Goal: Check status: Check status

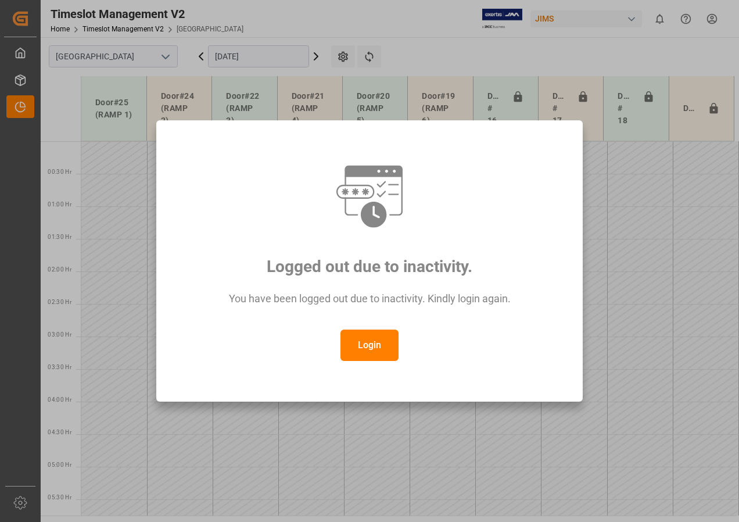
scroll to position [421, 0]
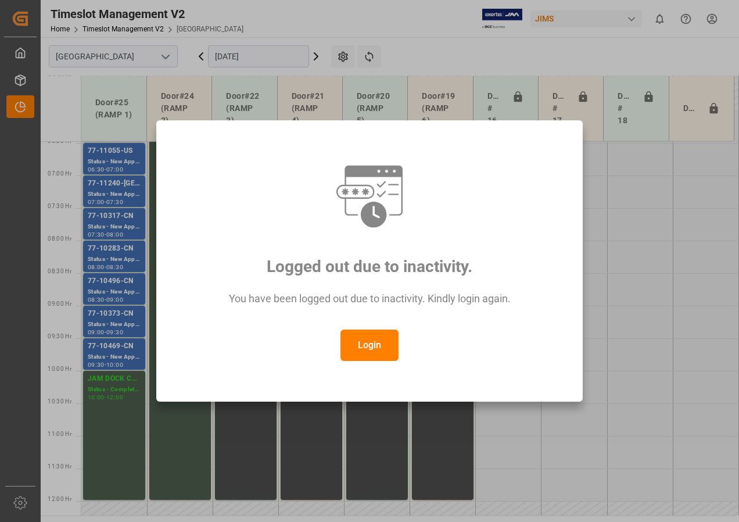
click at [376, 347] on button "Login" at bounding box center [370, 344] width 58 height 31
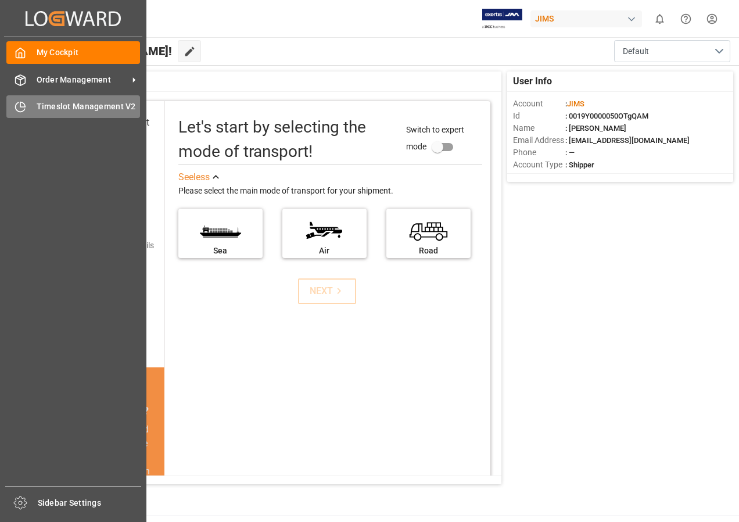
click at [49, 110] on span "Timeslot Management V2" at bounding box center [89, 107] width 104 height 12
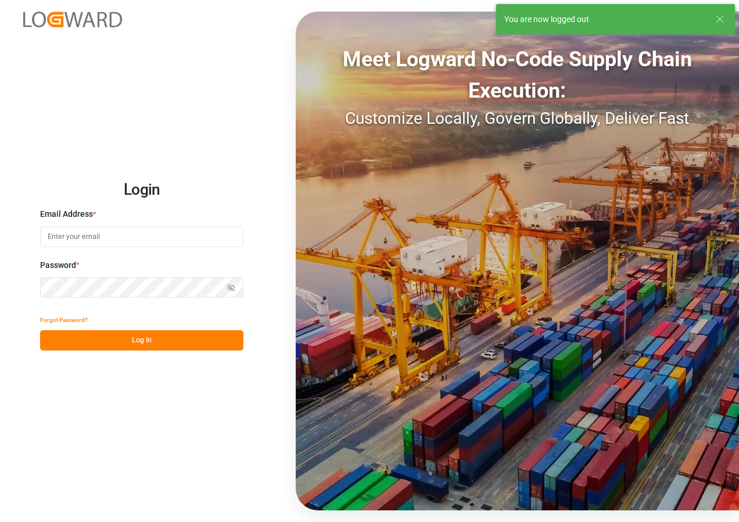
type input "ben.bougie@jamindustries.com"
click at [141, 340] on button "Log In" at bounding box center [141, 340] width 203 height 20
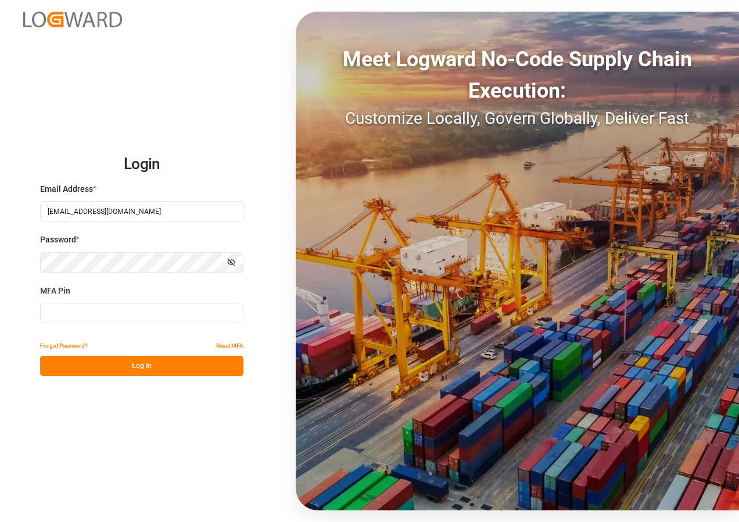
click at [124, 311] on input at bounding box center [141, 313] width 203 height 20
type input "840530"
click at [139, 375] on button "Log In" at bounding box center [141, 366] width 203 height 20
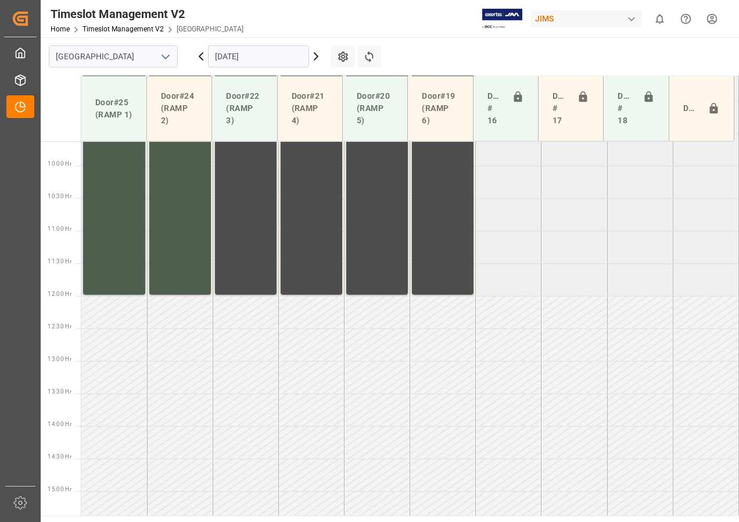
scroll to position [668, 0]
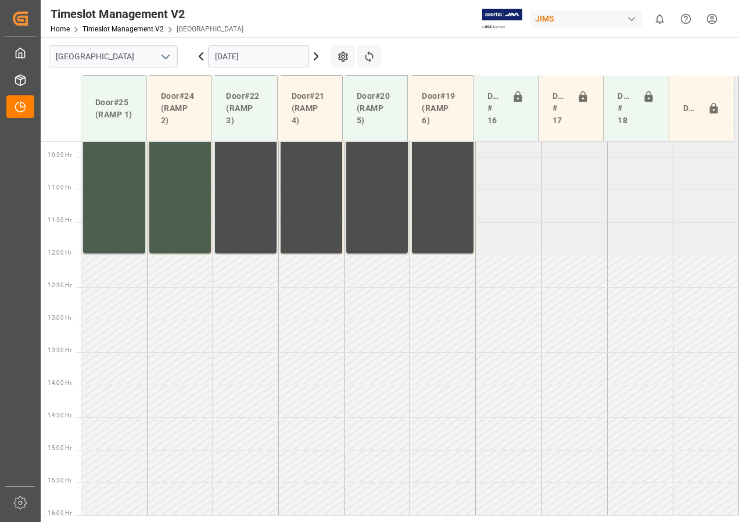
click at [316, 59] on icon at bounding box center [315, 56] width 3 height 7
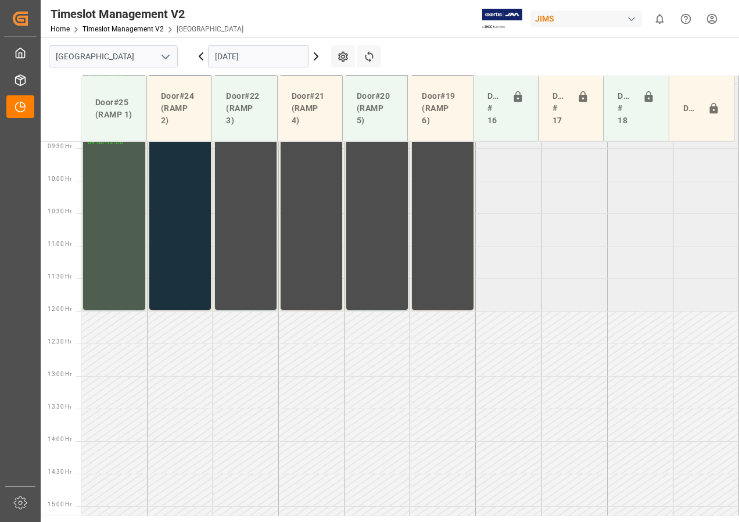
scroll to position [664, 0]
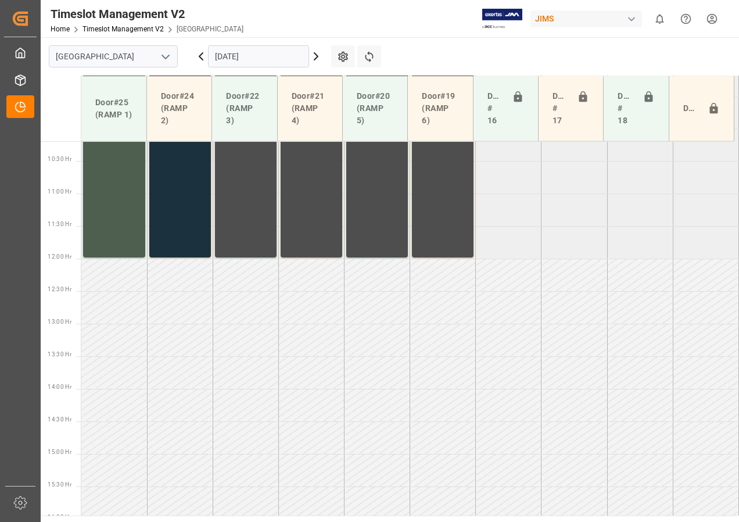
click at [316, 59] on icon at bounding box center [315, 56] width 3 height 7
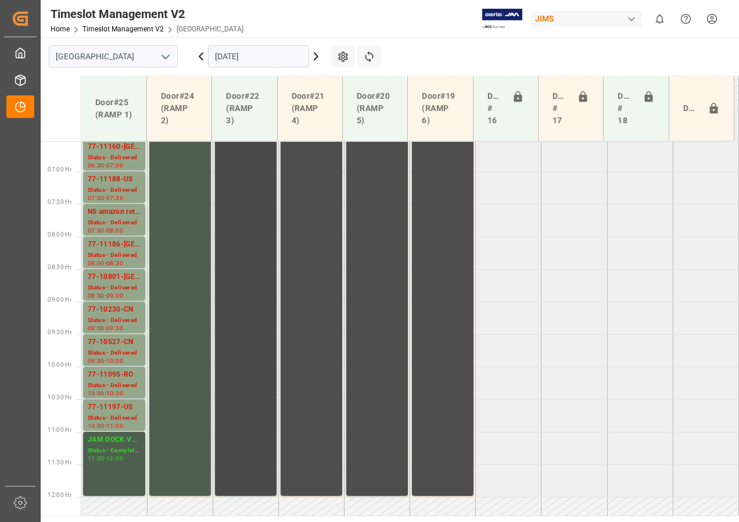
scroll to position [376, 0]
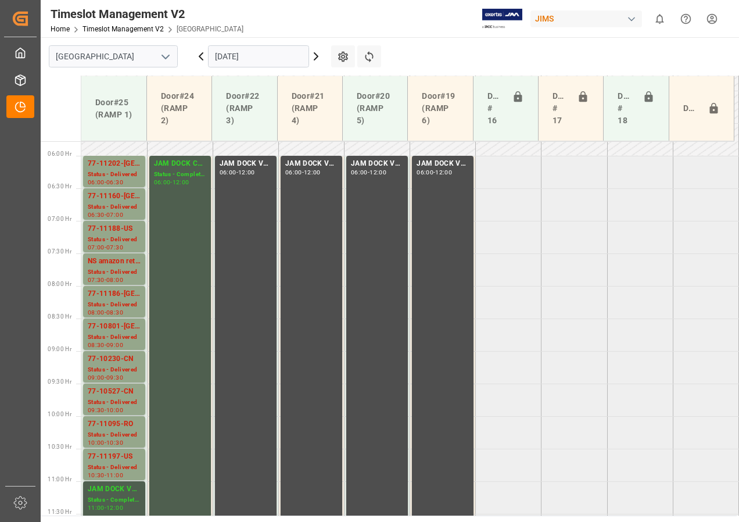
click at [313, 58] on icon at bounding box center [316, 56] width 14 height 14
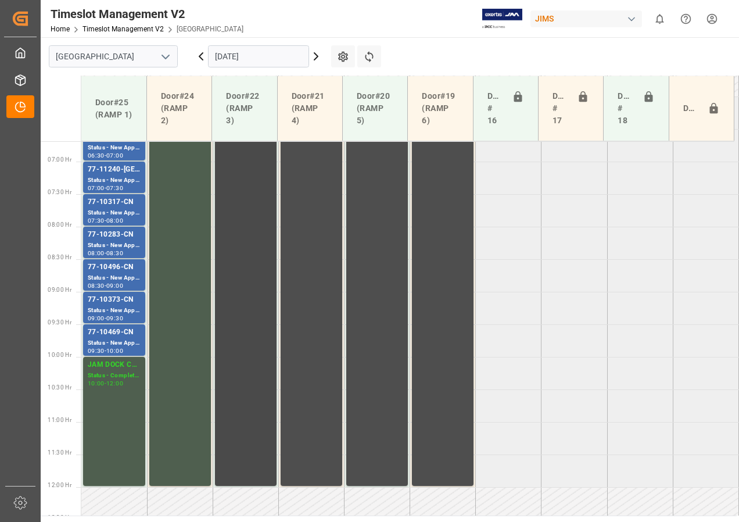
scroll to position [377, 0]
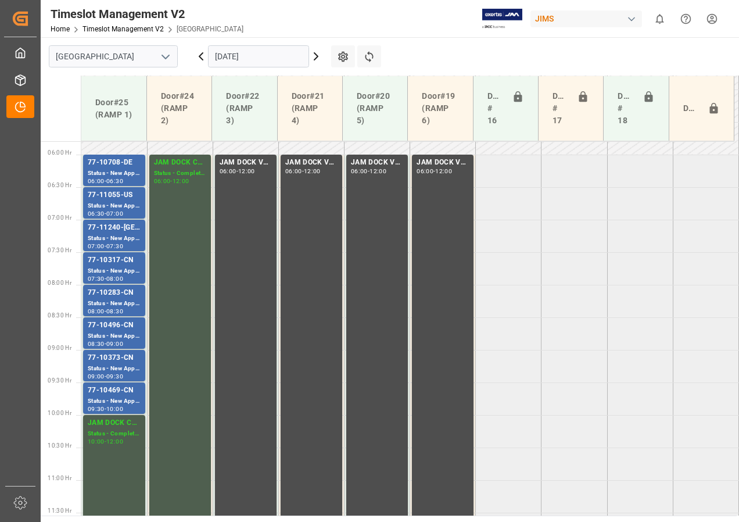
click at [316, 55] on icon at bounding box center [315, 56] width 3 height 7
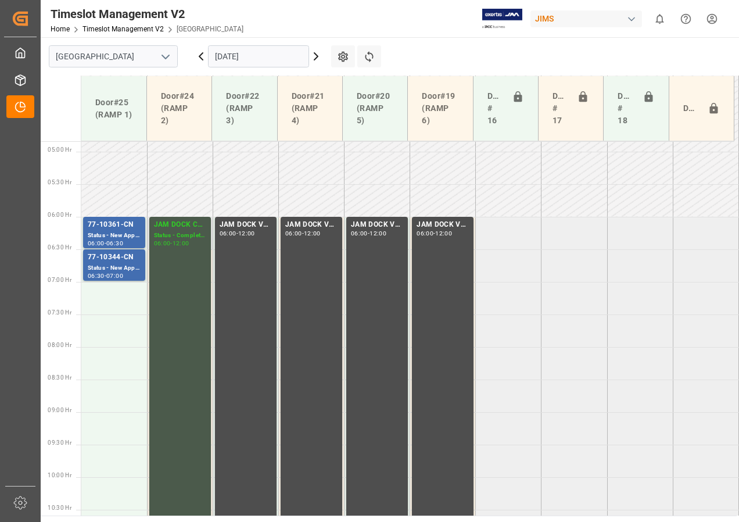
scroll to position [302, 0]
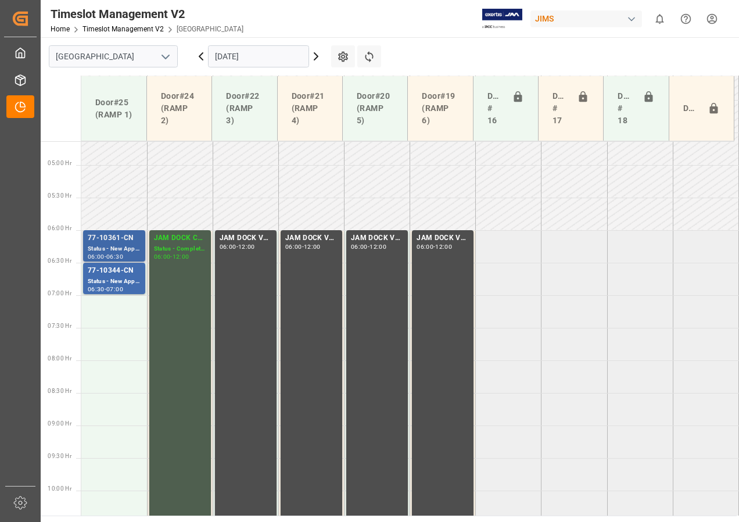
click at [113, 239] on div "77-10361-CN" at bounding box center [114, 238] width 53 height 12
click at [114, 273] on div "77-10344-CN" at bounding box center [114, 271] width 53 height 12
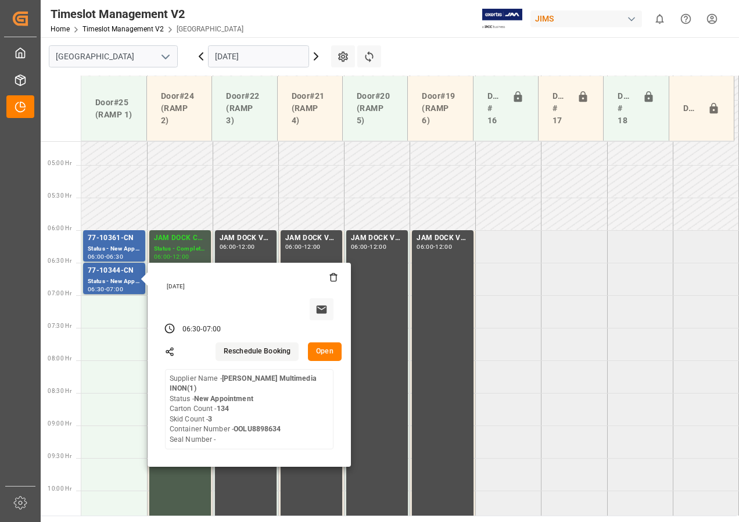
click at [314, 56] on icon at bounding box center [316, 56] width 14 height 14
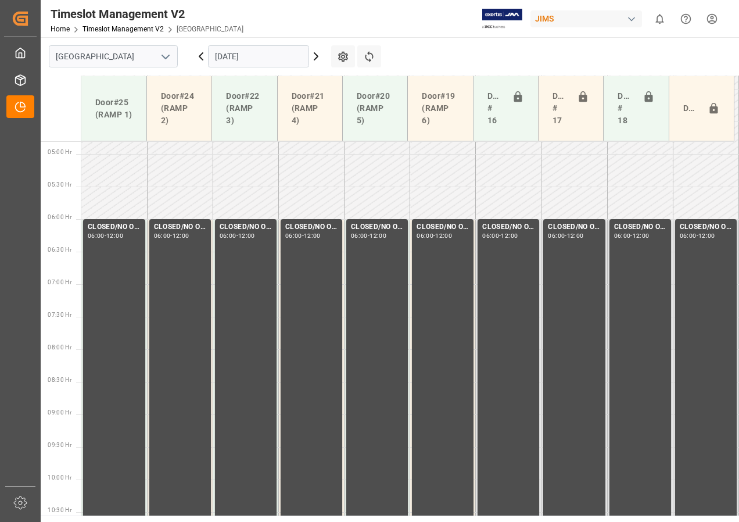
scroll to position [377, 0]
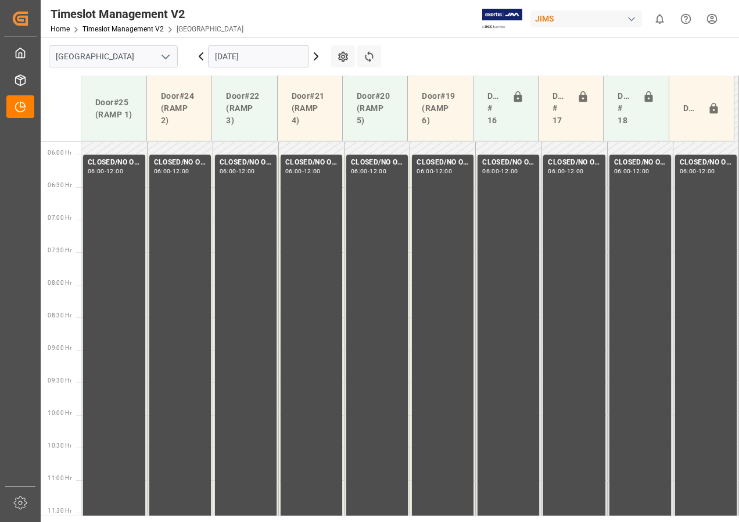
click at [316, 57] on icon at bounding box center [316, 56] width 14 height 14
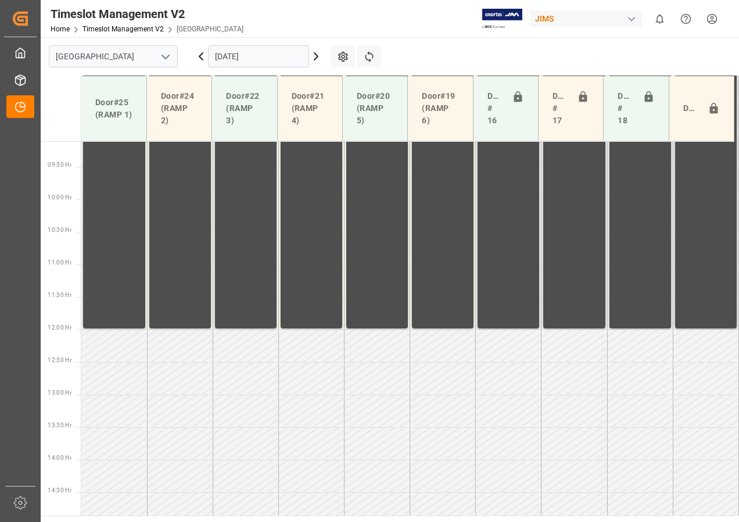
scroll to position [668, 0]
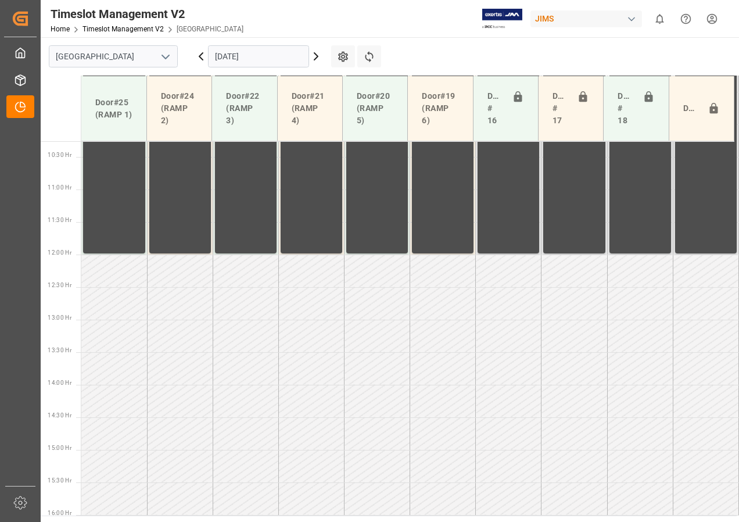
click at [316, 57] on icon at bounding box center [316, 56] width 14 height 14
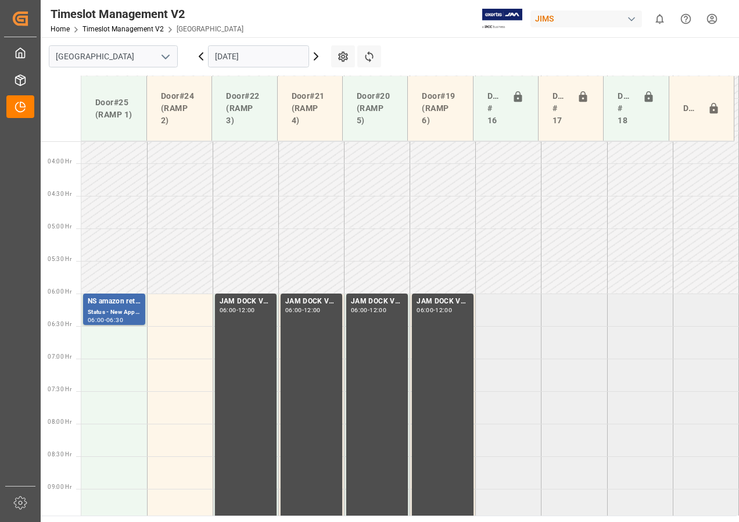
scroll to position [233, 0]
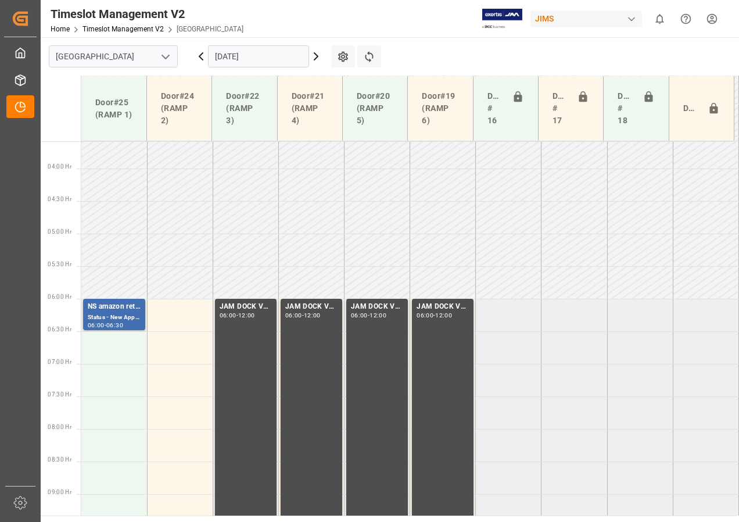
click at [250, 60] on input "06-10-2025" at bounding box center [258, 56] width 101 height 22
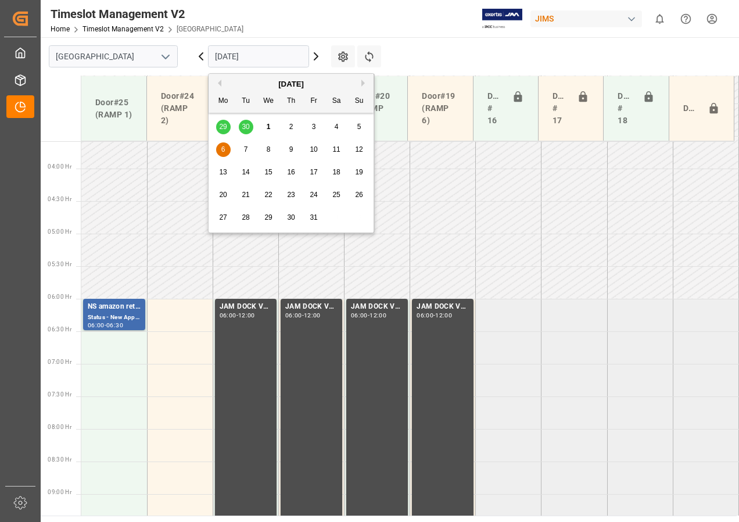
click at [291, 126] on span "2" at bounding box center [291, 127] width 4 height 8
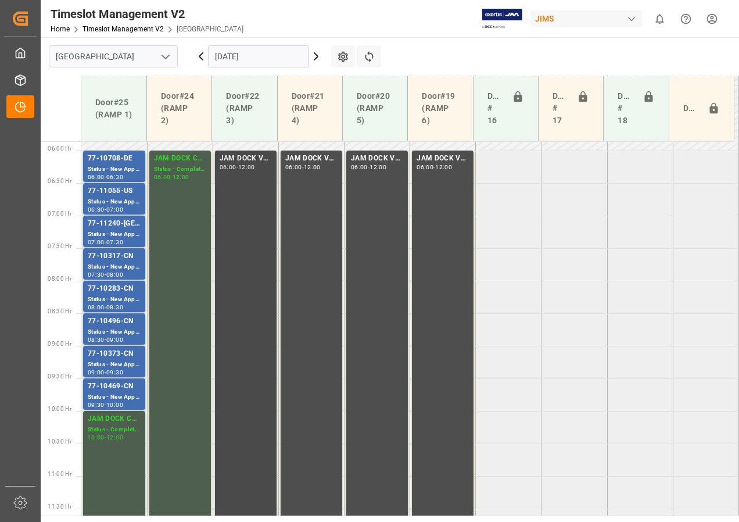
scroll to position [361, 0]
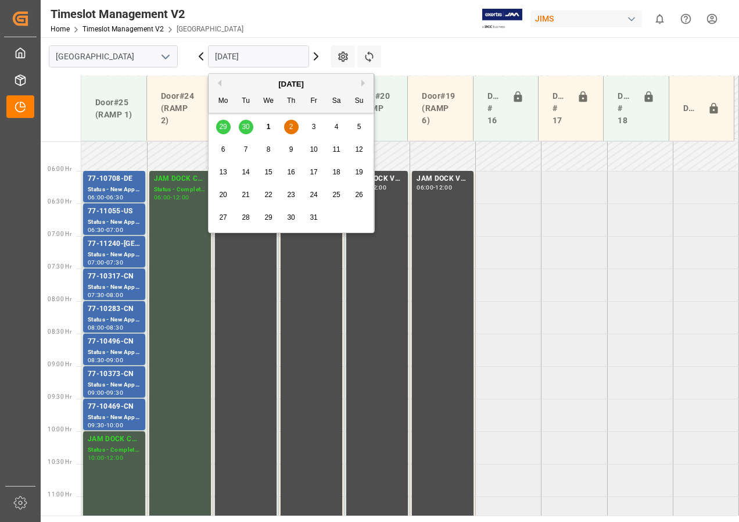
click at [231, 57] on input "02-10-2025" at bounding box center [258, 56] width 101 height 22
click at [124, 191] on div "Status - New Appointment" at bounding box center [114, 190] width 53 height 10
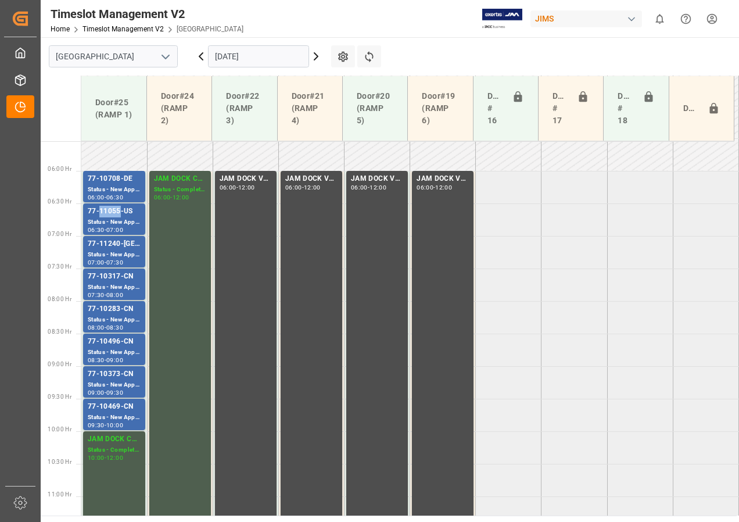
click at [115, 214] on div "77-11055-US" at bounding box center [114, 212] width 53 height 12
click at [112, 252] on div "Status - New Appointment" at bounding box center [114, 255] width 53 height 10
click at [110, 281] on div "77-10317-CN" at bounding box center [114, 277] width 53 height 12
click at [108, 308] on div "77-10283-CN" at bounding box center [114, 309] width 53 height 12
click at [107, 341] on div "77-10496-CN" at bounding box center [114, 342] width 53 height 12
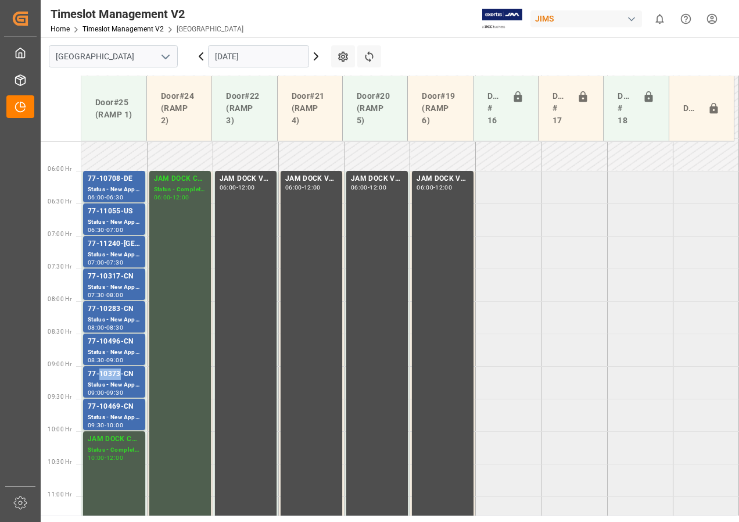
click at [117, 379] on div "77-10373-CN" at bounding box center [114, 374] width 53 height 12
click at [110, 410] on div "77-10469-CN" at bounding box center [114, 407] width 53 height 12
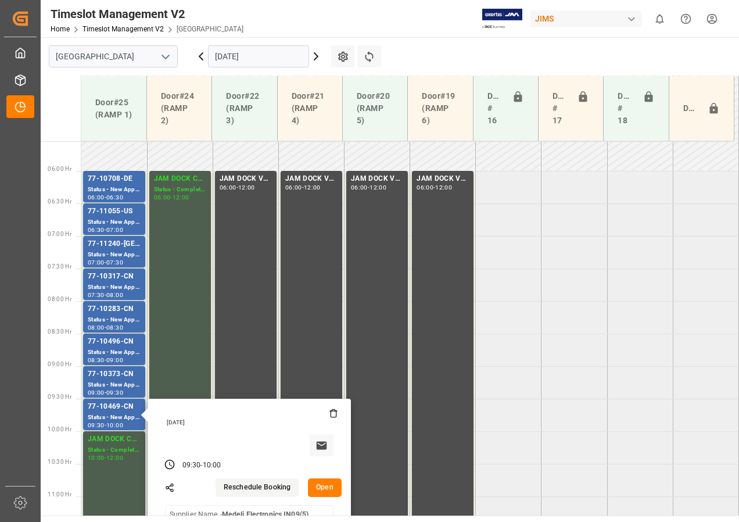
click at [203, 55] on icon at bounding box center [201, 56] width 14 height 14
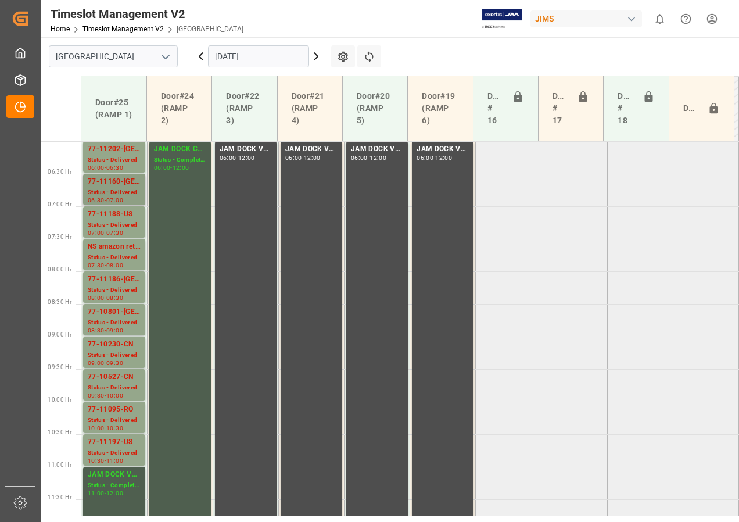
scroll to position [326, 0]
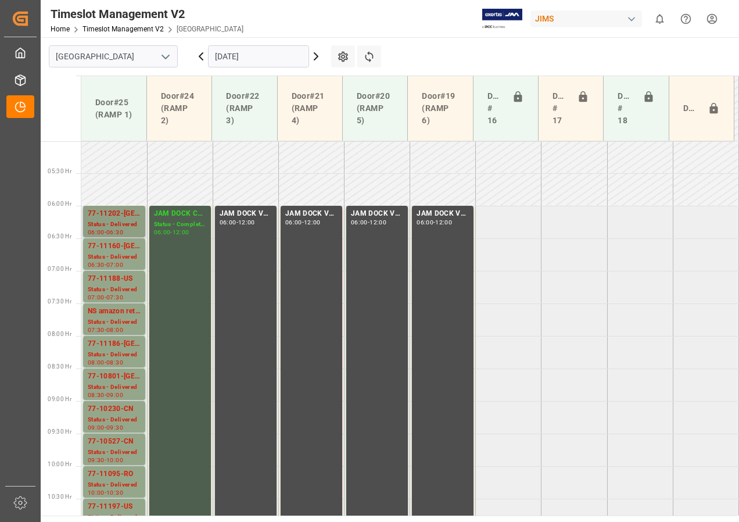
click at [118, 227] on div "Status - Delivered" at bounding box center [114, 225] width 53 height 10
click at [123, 259] on div "Status - Delivered" at bounding box center [114, 257] width 53 height 10
click at [120, 285] on div "Status - Delivered" at bounding box center [114, 290] width 53 height 10
click at [118, 316] on div "NS amazon returns" at bounding box center [114, 312] width 53 height 12
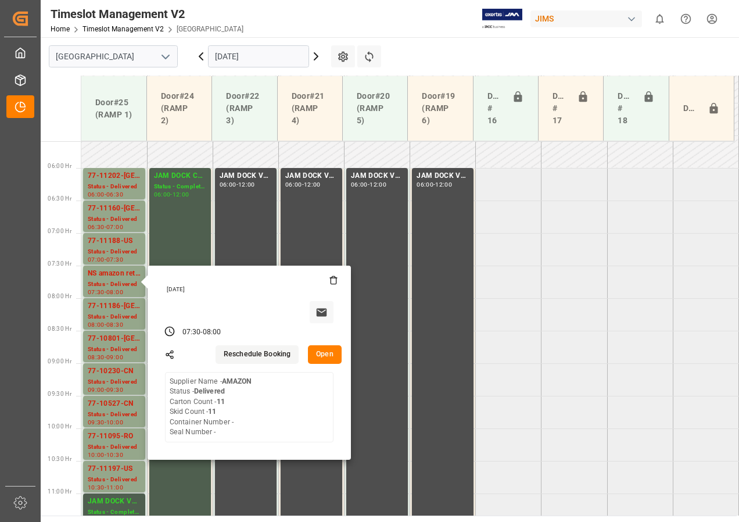
scroll to position [384, 0]
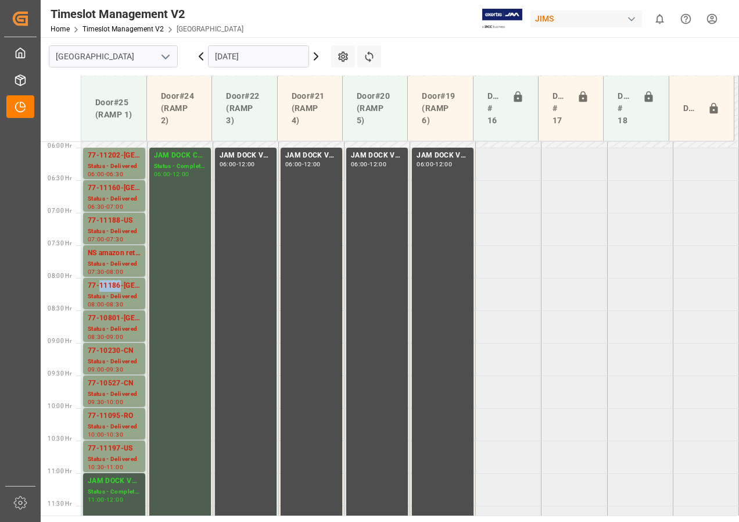
click at [117, 291] on div "77-11186-US" at bounding box center [114, 286] width 53 height 12
click at [113, 325] on div "Status - Delivered" at bounding box center [114, 329] width 53 height 10
click at [109, 354] on div "77-10230-CN" at bounding box center [114, 351] width 53 height 12
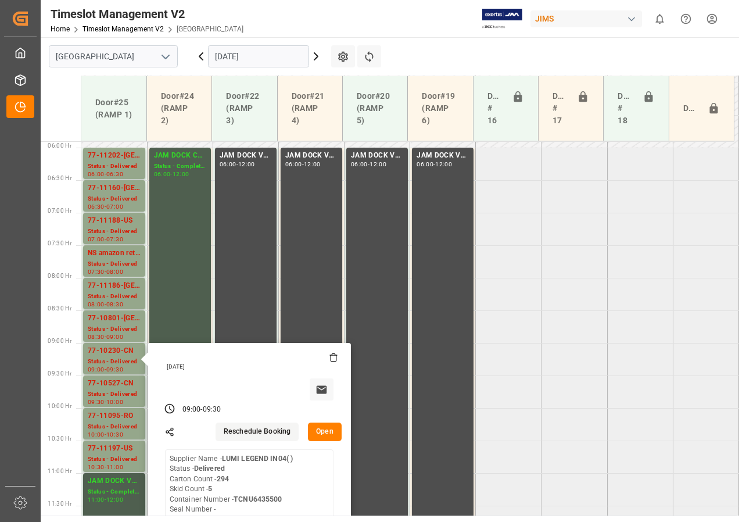
scroll to position [442, 0]
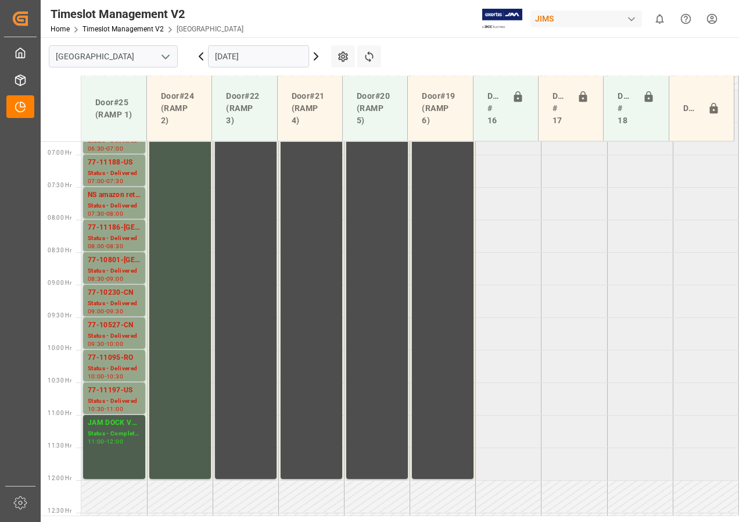
click at [125, 296] on div "77-10230-CN" at bounding box center [114, 293] width 53 height 12
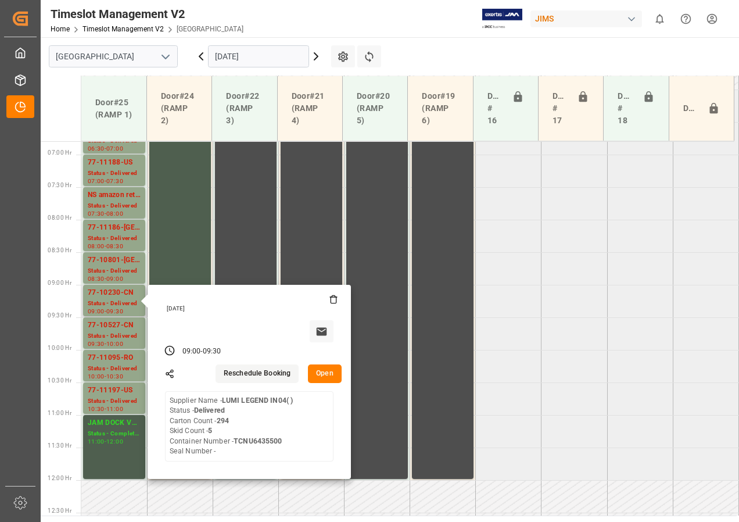
click at [328, 377] on button "Open" at bounding box center [325, 373] width 34 height 19
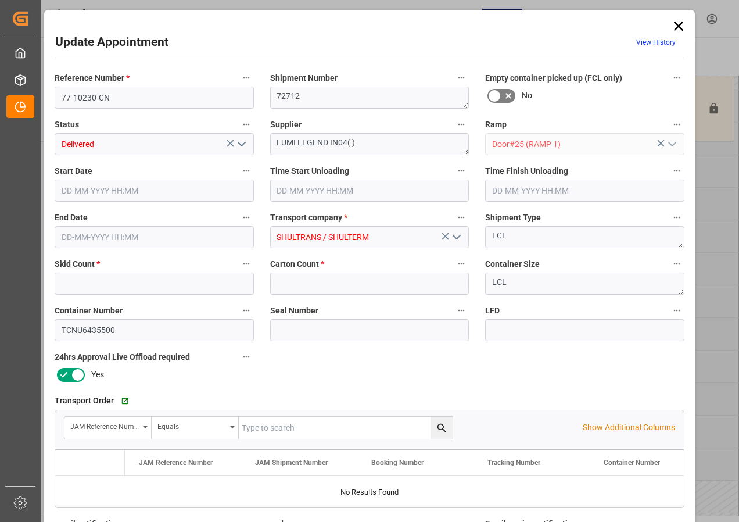
type input "5"
type input "294"
type input "01-10-2025 09:00"
type input "01-10-2025 10:15"
type input "01-10-2025 09:30"
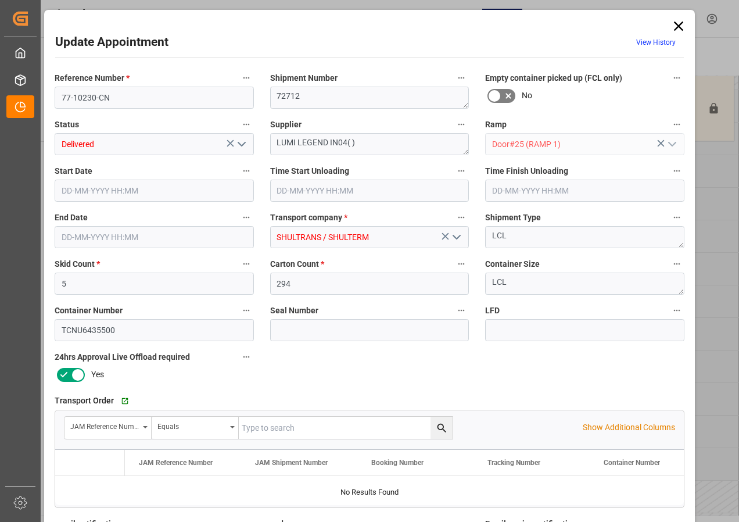
type input "30-09-2025 13:56"
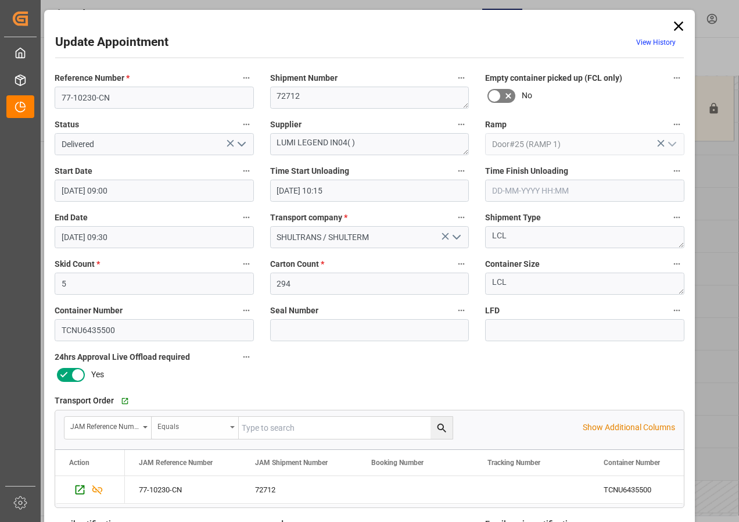
scroll to position [58, 0]
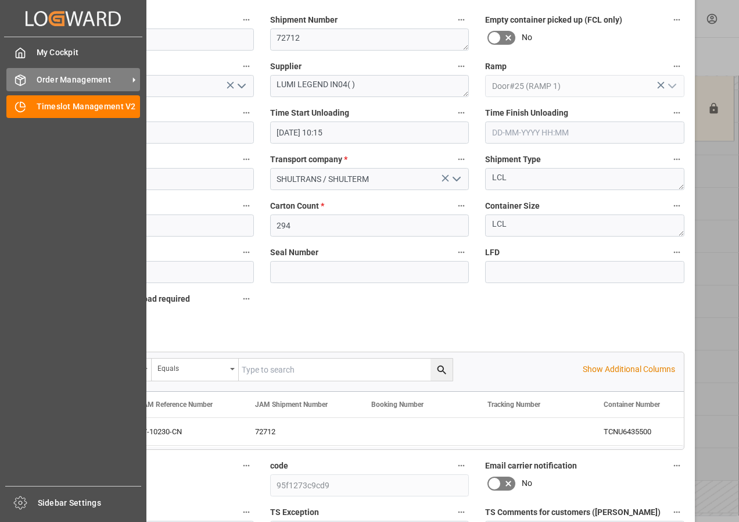
click at [65, 77] on span "Order Management" at bounding box center [83, 80] width 92 height 12
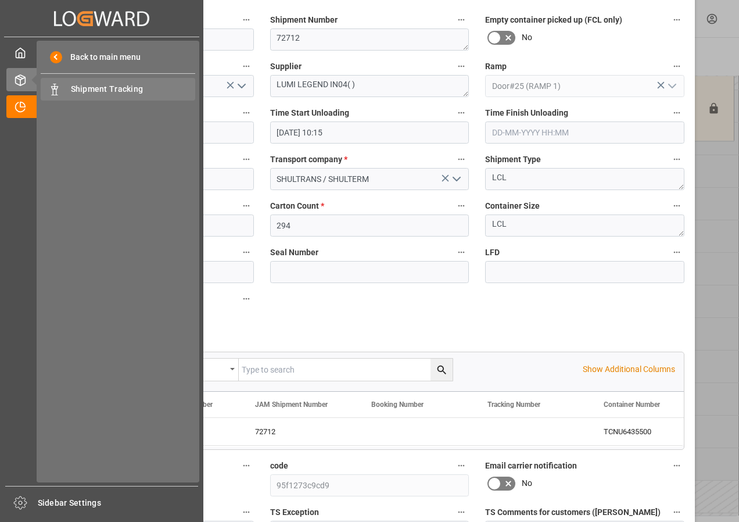
click at [93, 88] on span "Shipment Tracking" at bounding box center [133, 89] width 125 height 12
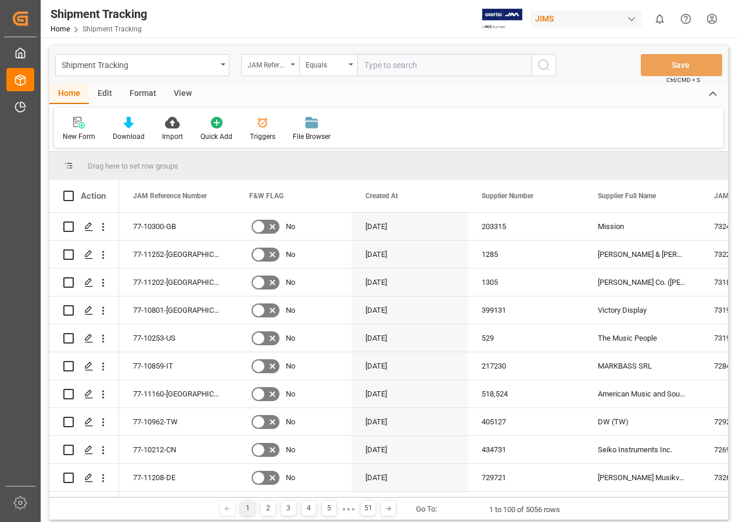
click at [295, 62] on div "JAM Reference Number" at bounding box center [270, 65] width 58 height 22
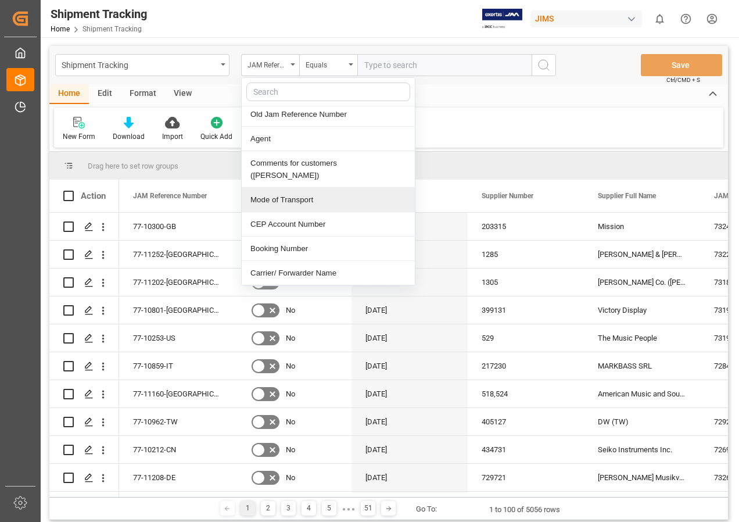
scroll to position [291, 0]
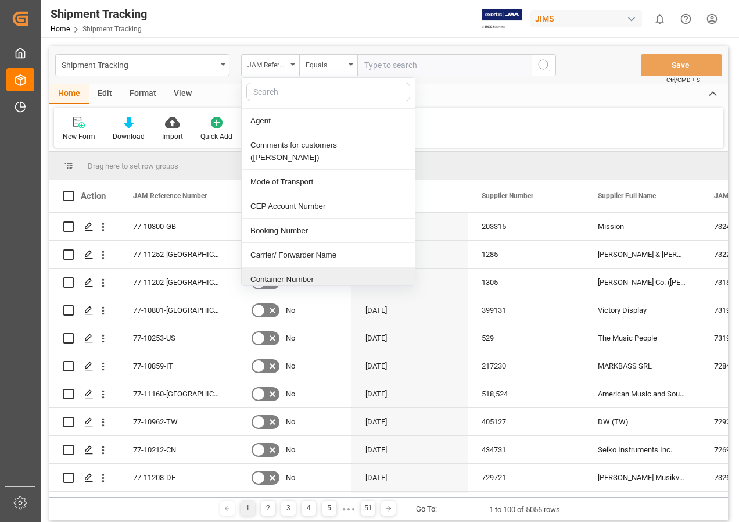
drag, startPoint x: 278, startPoint y: 267, endPoint x: 302, endPoint y: 155, distance: 114.0
click at [278, 267] on div "Container Number" at bounding box center [328, 279] width 173 height 24
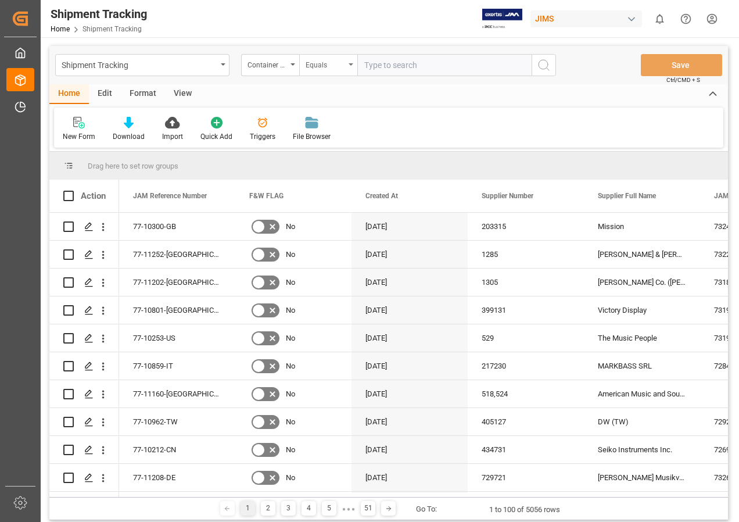
click at [350, 63] on icon "open menu" at bounding box center [351, 64] width 5 height 2
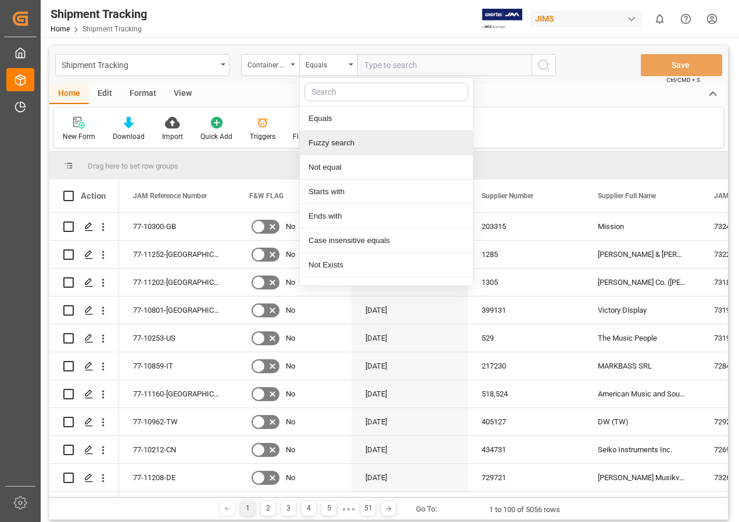
drag, startPoint x: 328, startPoint y: 142, endPoint x: 365, endPoint y: 92, distance: 62.4
click at [334, 138] on div "Fuzzy search" at bounding box center [386, 143] width 173 height 24
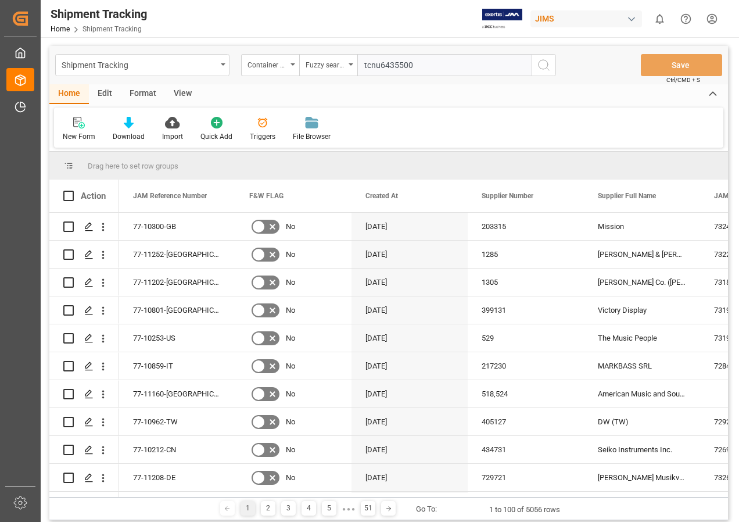
type input "tcnu6435500"
click at [547, 66] on icon "search button" at bounding box center [544, 65] width 14 height 14
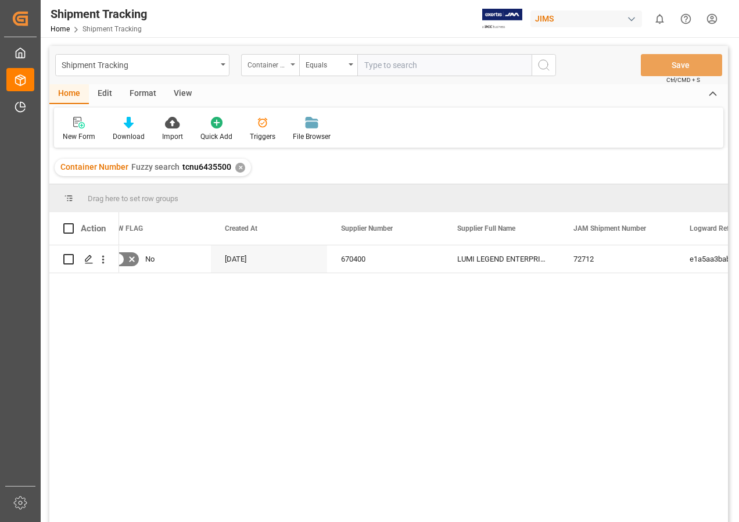
click at [289, 64] on div "Container Number" at bounding box center [270, 65] width 58 height 22
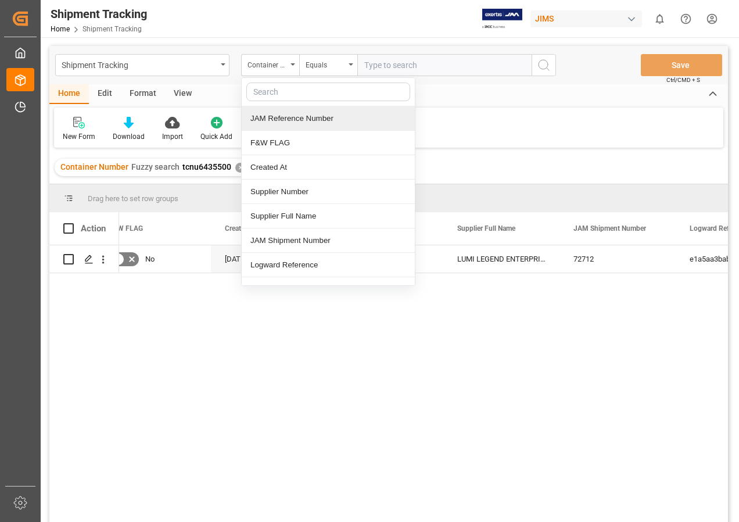
click at [277, 119] on div "JAM Reference Number" at bounding box center [328, 118] width 173 height 24
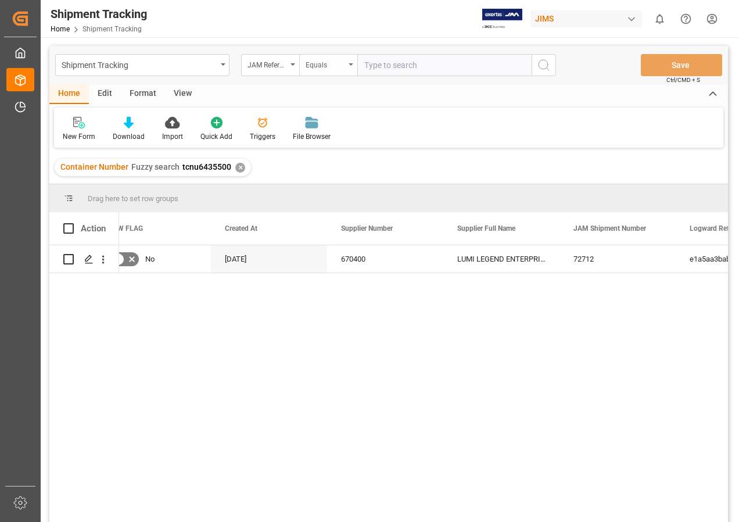
click at [353, 62] on div "Equals" at bounding box center [328, 65] width 58 height 22
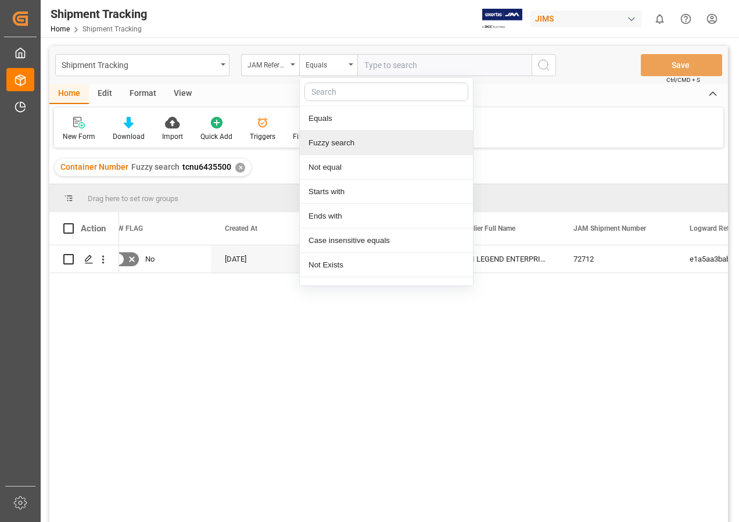
drag, startPoint x: 337, startPoint y: 141, endPoint x: 329, endPoint y: 145, distance: 9.1
click at [336, 142] on div "Fuzzy search" at bounding box center [386, 143] width 173 height 24
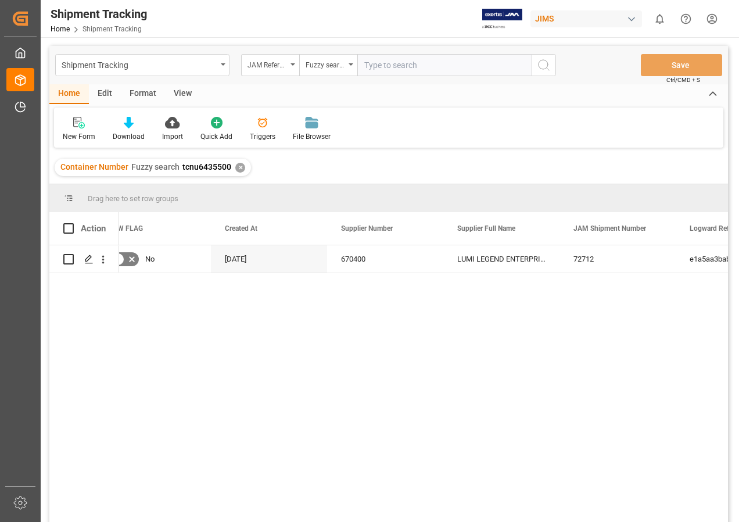
click at [239, 166] on div "✕" at bounding box center [240, 168] width 10 height 10
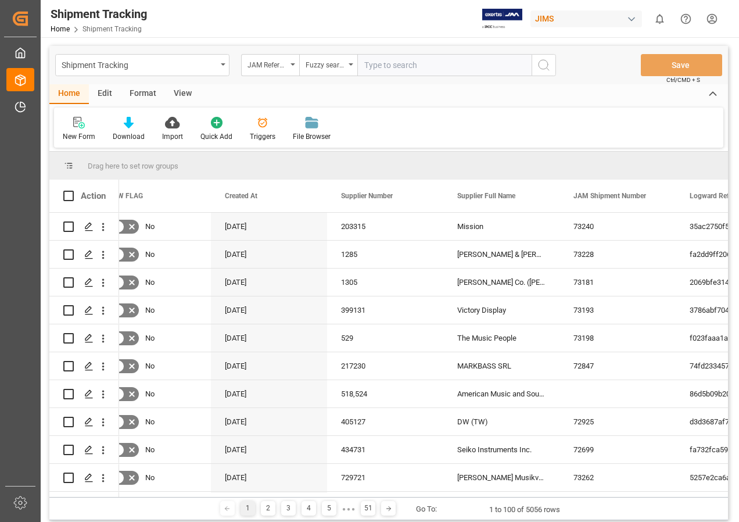
click at [374, 67] on input "text" at bounding box center [444, 65] width 174 height 22
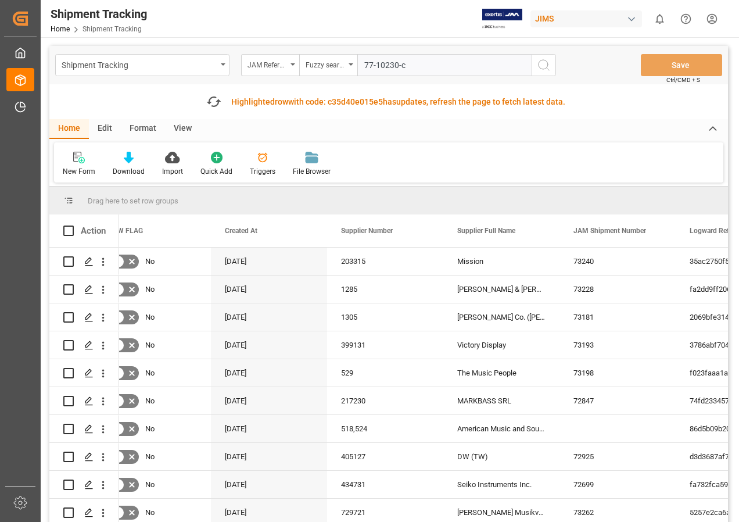
type input "77-10230-cn"
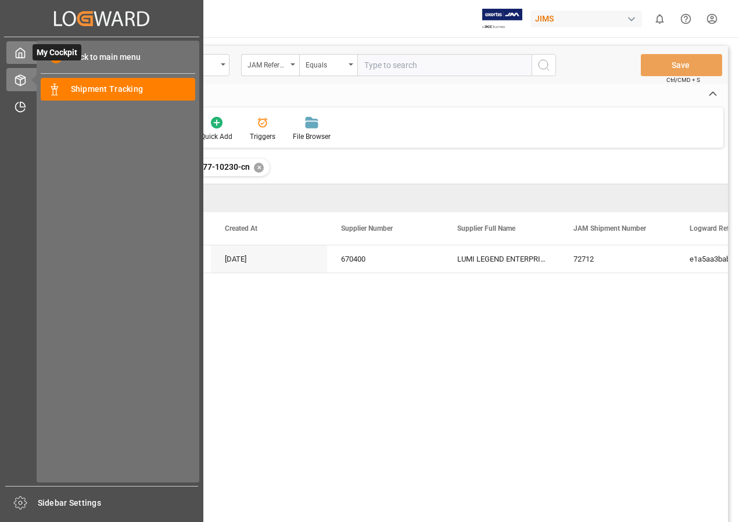
click at [28, 53] on div "My Cockpit My Cockpit" at bounding box center [101, 52] width 191 height 23
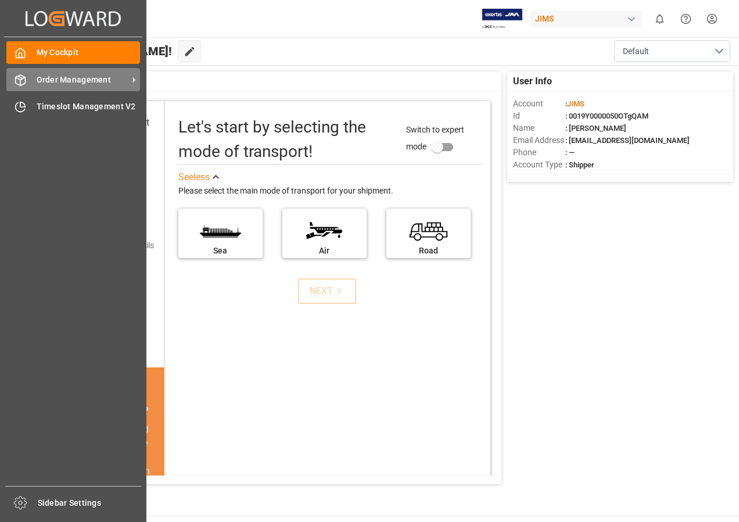
click at [66, 83] on span "Order Management" at bounding box center [83, 80] width 92 height 12
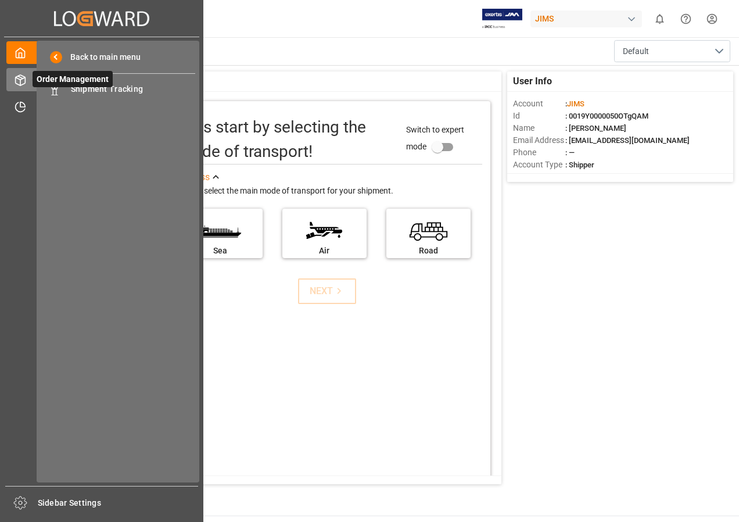
click at [81, 85] on span "Order Management" at bounding box center [73, 79] width 80 height 16
click at [95, 88] on span "Shipment Tracking" at bounding box center [133, 89] width 125 height 12
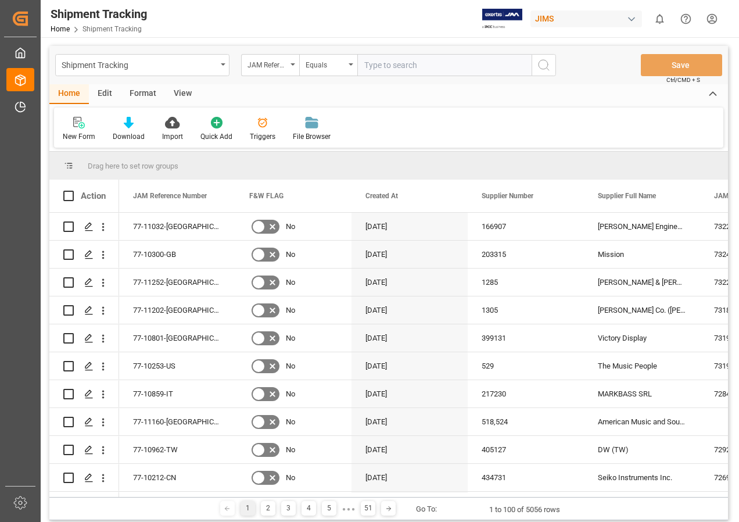
click at [188, 91] on div "View" at bounding box center [182, 94] width 35 height 20
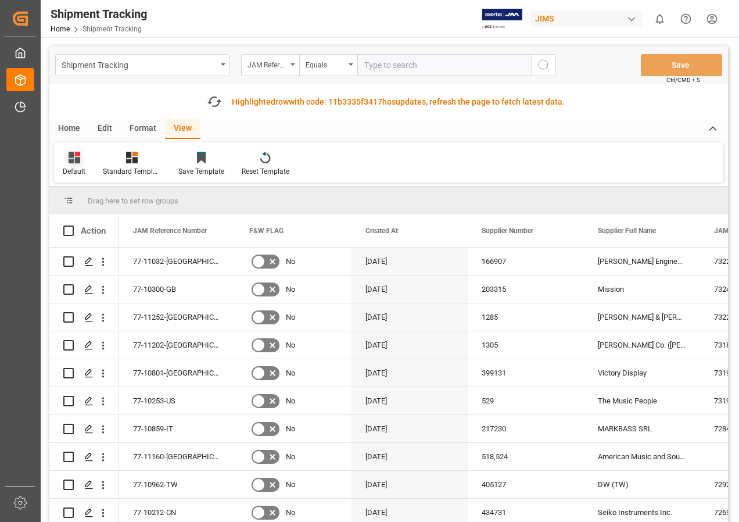
click at [77, 159] on icon at bounding box center [75, 158] width 12 height 12
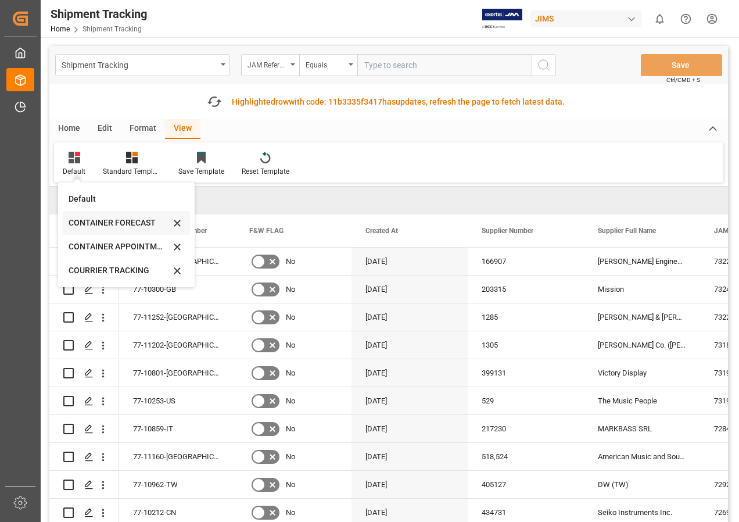
click at [84, 225] on div "CONTAINER FORECAST" at bounding box center [120, 223] width 102 height 12
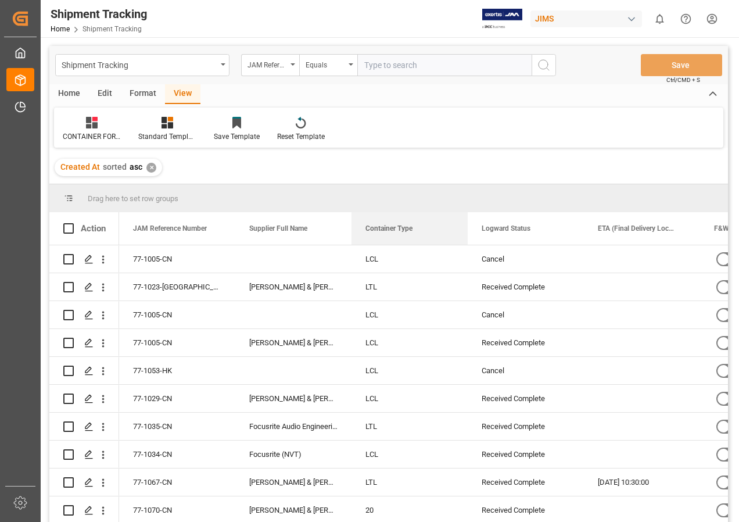
drag, startPoint x: 498, startPoint y: 228, endPoint x: 231, endPoint y: 167, distance: 273.7
click at [231, 167] on div "Shipment Tracking JAM Reference Number Equals Save Ctrl/CMD + S Home Edit Forma…" at bounding box center [388, 299] width 679 height 507
drag, startPoint x: 392, startPoint y: 227, endPoint x: 300, endPoint y: 197, distance: 96.7
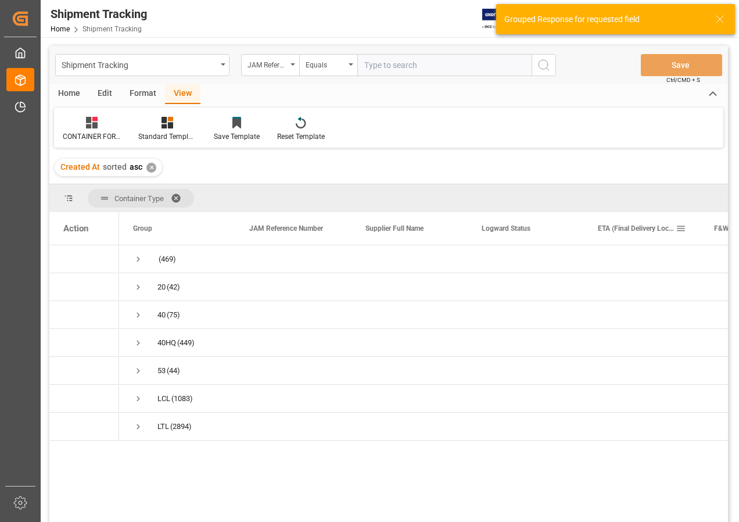
click at [682, 226] on span at bounding box center [681, 228] width 10 height 10
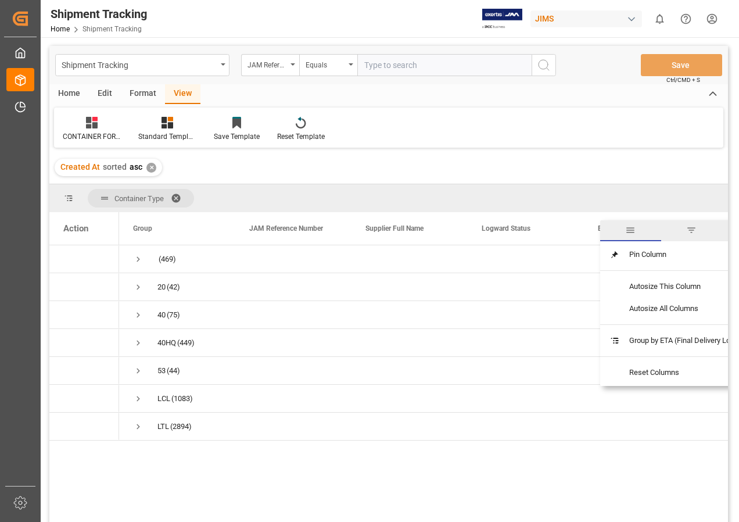
click at [692, 228] on span "filter" at bounding box center [691, 230] width 10 height 10
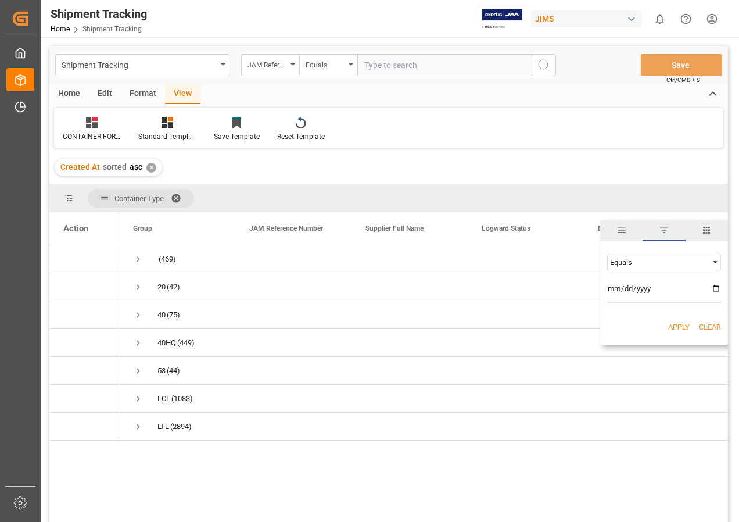
click at [714, 260] on span "Filtering operator" at bounding box center [715, 262] width 10 height 10
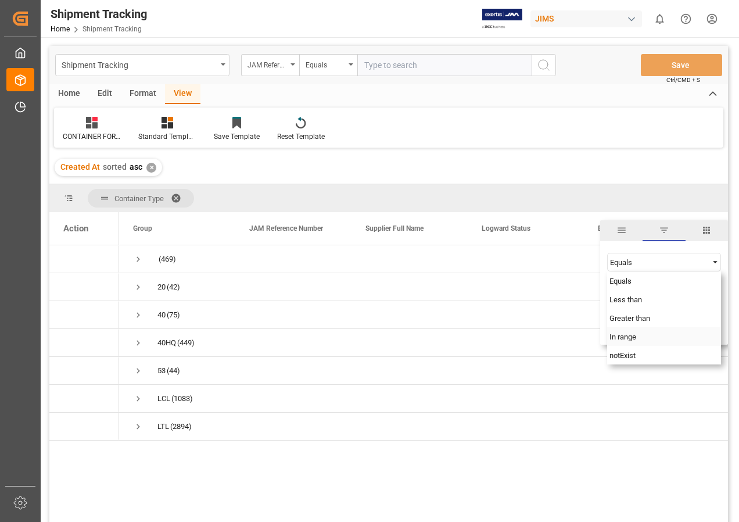
click at [628, 341] on span "In range" at bounding box center [623, 336] width 27 height 9
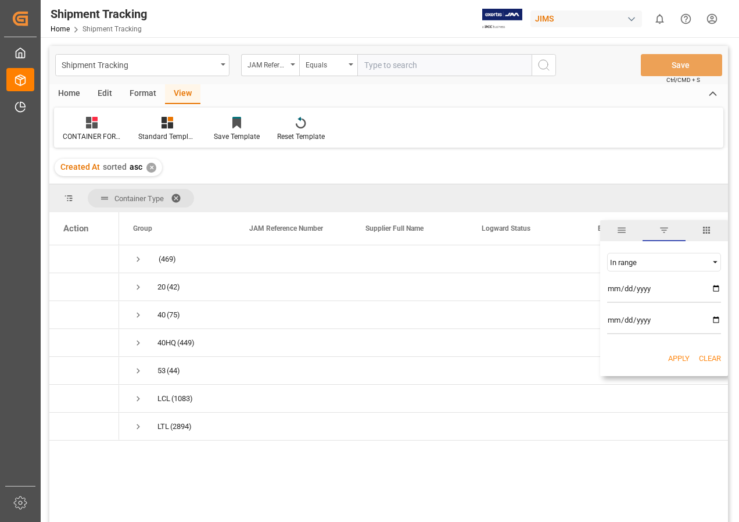
click at [718, 284] on input "date" at bounding box center [664, 291] width 114 height 23
type input "2025-10-01"
click at [714, 318] on input "date" at bounding box center [664, 322] width 114 height 23
type input "2025-10-31"
click at [672, 355] on button "Apply" at bounding box center [679, 359] width 22 height 12
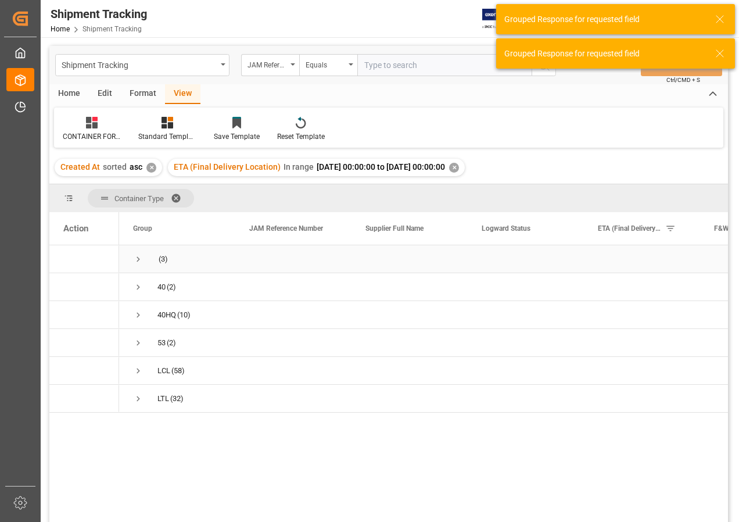
click at [139, 257] on span "Press SPACE to select this row." at bounding box center [138, 259] width 10 height 10
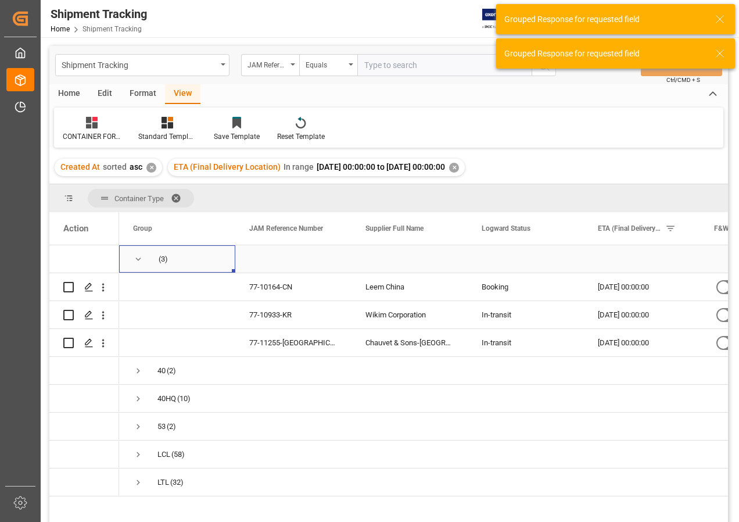
click at [138, 256] on span "Press SPACE to select this row." at bounding box center [138, 259] width 10 height 10
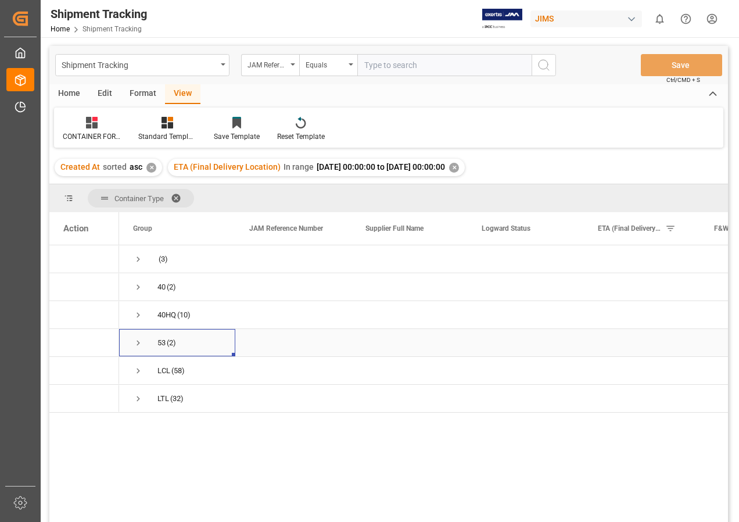
click at [137, 344] on span "Press SPACE to select this row." at bounding box center [138, 343] width 10 height 10
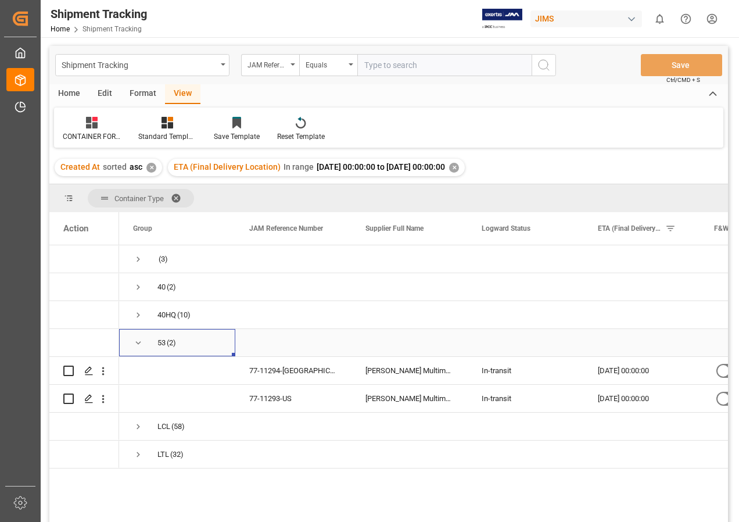
click at [139, 344] on span "Press SPACE to select this row." at bounding box center [138, 343] width 10 height 10
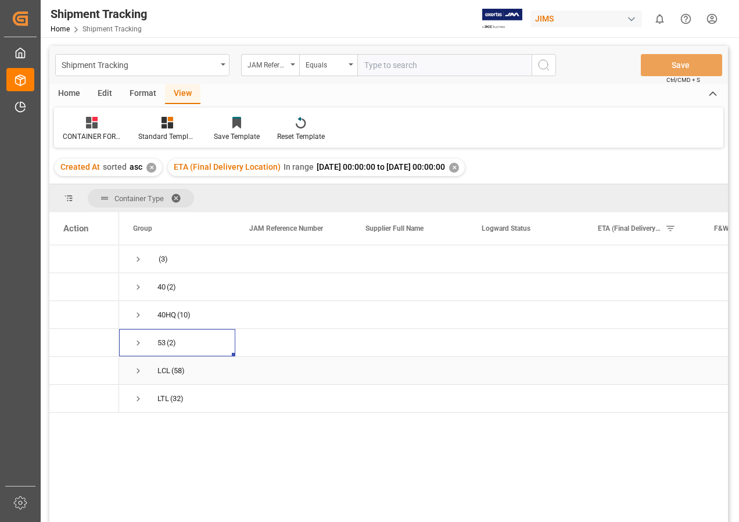
click at [139, 371] on span "Press SPACE to select this row." at bounding box center [138, 371] width 10 height 10
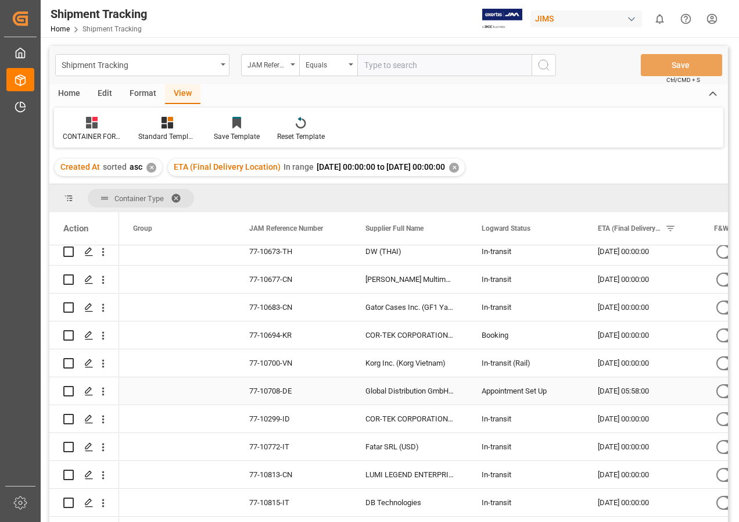
scroll to position [1395, 0]
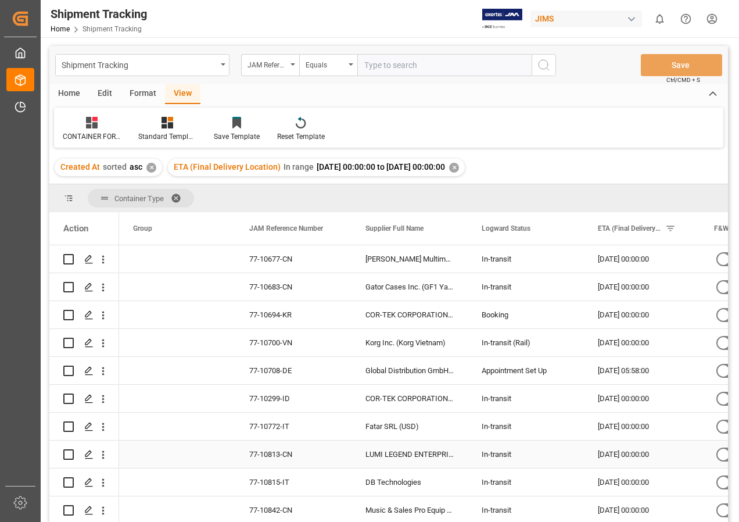
click at [66, 453] on input "Press Space to toggle row selection (unchecked)" at bounding box center [68, 454] width 10 height 10
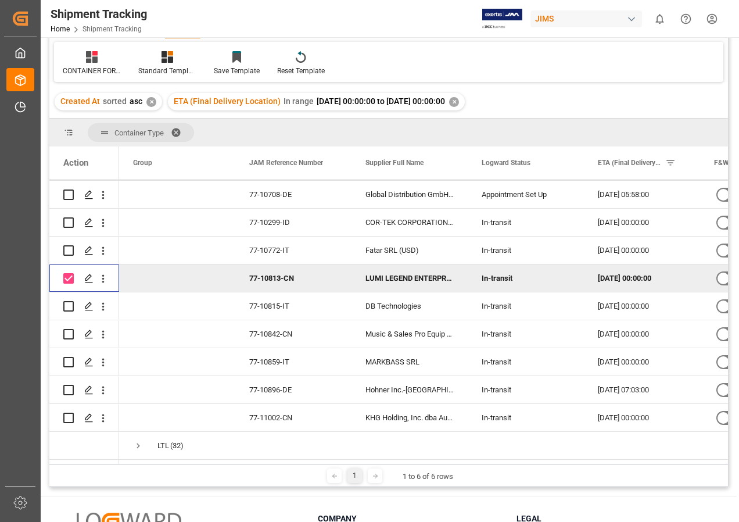
scroll to position [116, 0]
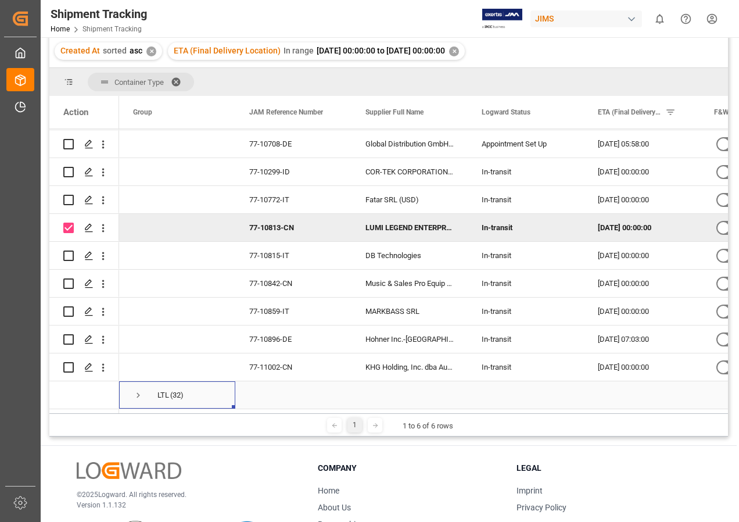
click at [137, 391] on span "Press SPACE to select this row." at bounding box center [138, 395] width 10 height 10
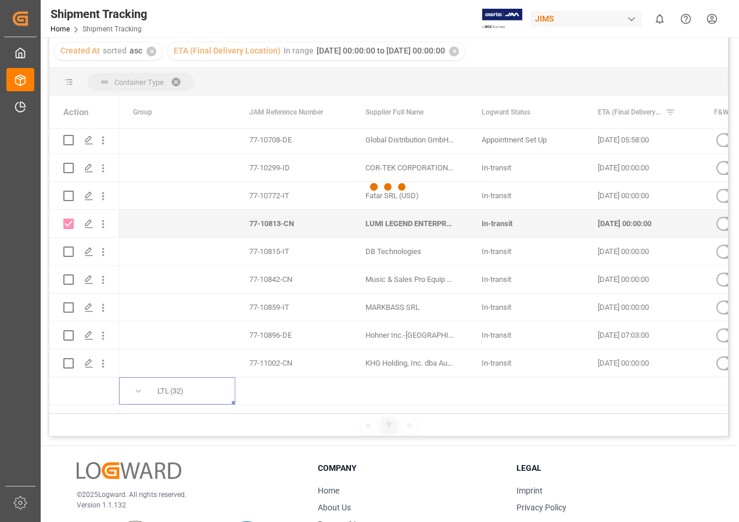
checkbox input "false"
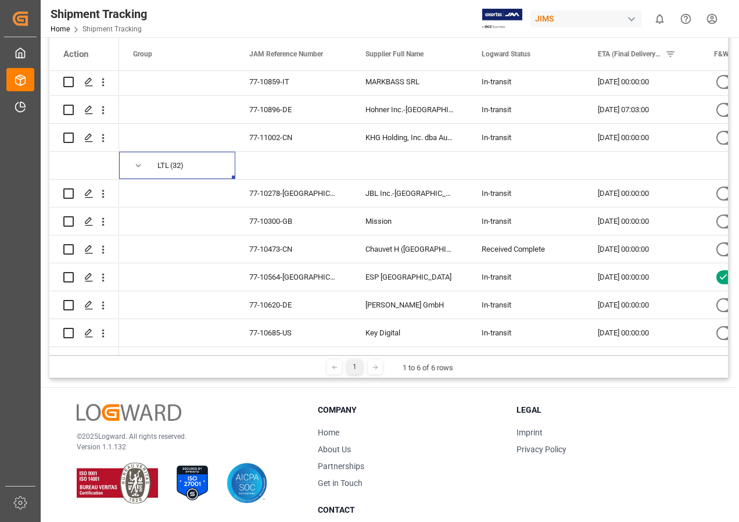
scroll to position [1588, 0]
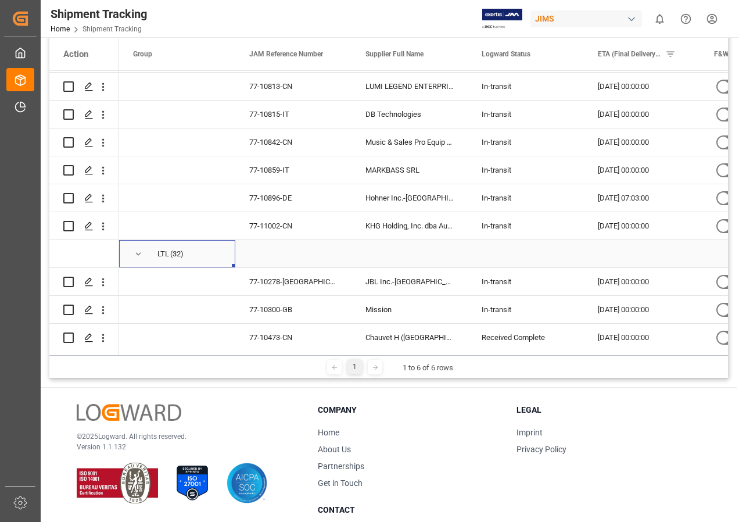
click at [141, 252] on span "Press SPACE to select this row." at bounding box center [138, 254] width 10 height 10
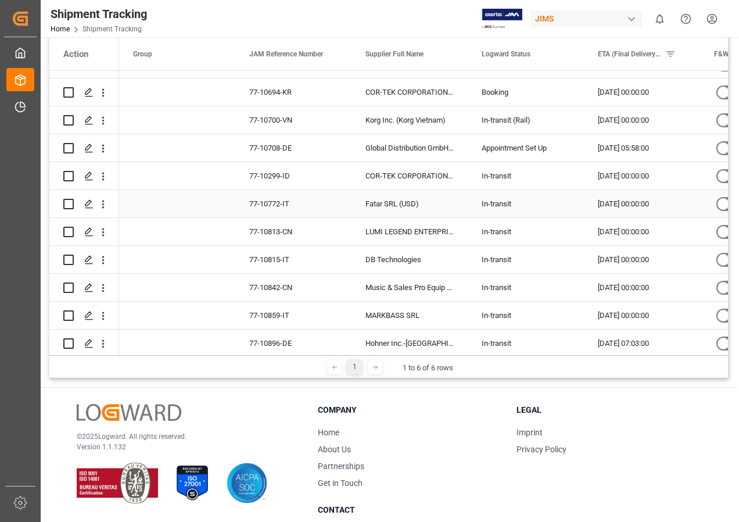
scroll to position [1393, 0]
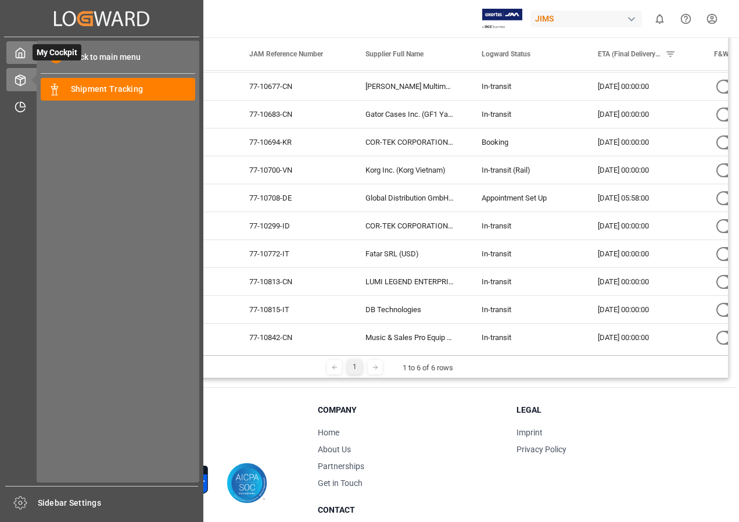
click at [27, 51] on div "My Cockpit My Cockpit" at bounding box center [101, 52] width 191 height 23
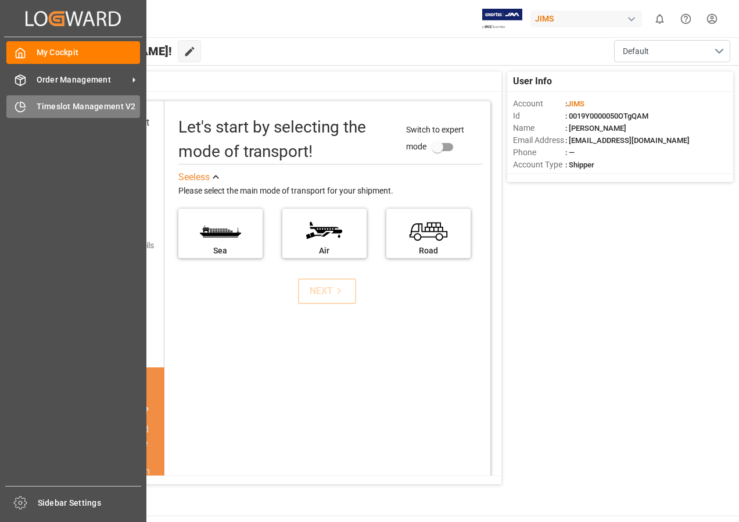
click at [69, 103] on span "Timeslot Management V2" at bounding box center [89, 107] width 104 height 12
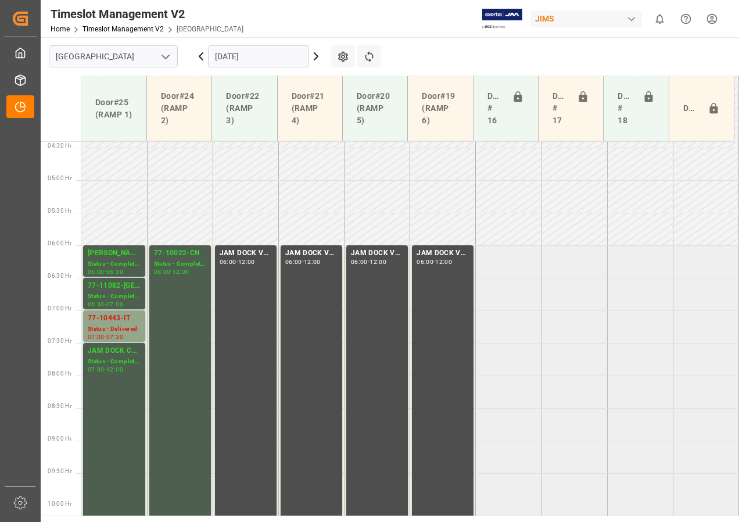
scroll to position [268, 0]
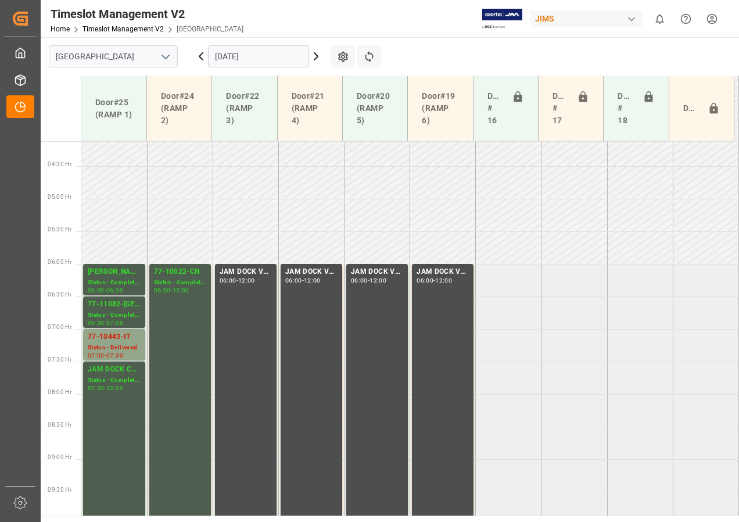
click at [314, 55] on icon at bounding box center [316, 56] width 14 height 14
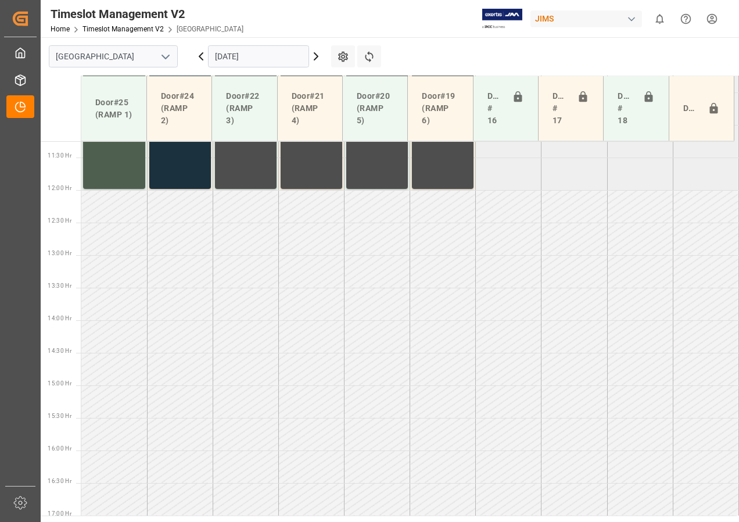
scroll to position [733, 0]
click at [317, 56] on icon at bounding box center [315, 56] width 3 height 7
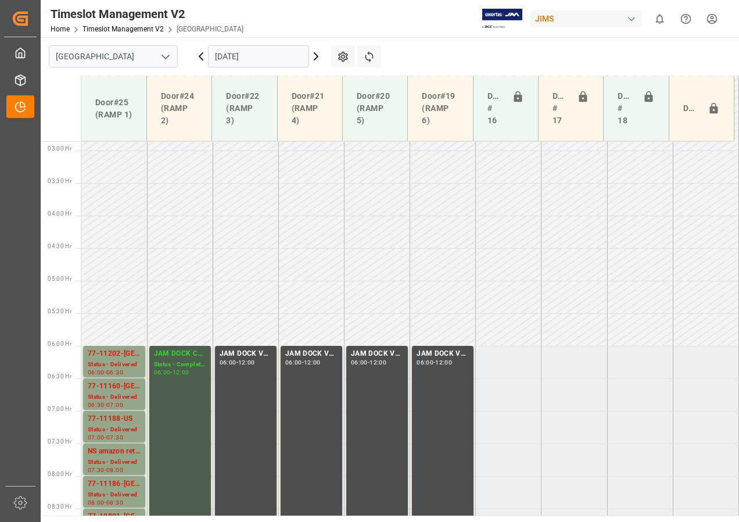
scroll to position [360, 0]
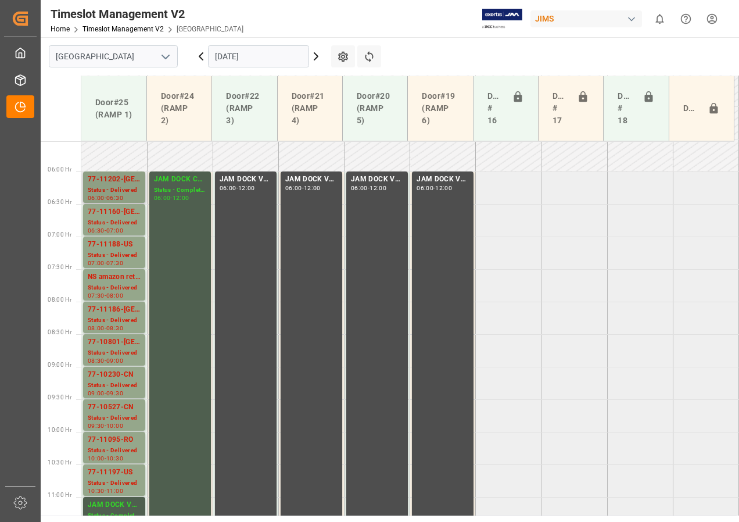
click at [120, 188] on div "Status - Delivered" at bounding box center [114, 190] width 53 height 10
click at [116, 216] on div "77-11160-[GEOGRAPHIC_DATA]" at bounding box center [114, 212] width 53 height 12
click at [114, 248] on div "77-11188-US" at bounding box center [114, 245] width 53 height 12
click at [117, 314] on div "77-11186-US" at bounding box center [114, 310] width 53 height 12
click at [115, 345] on div "77-10801-[GEOGRAPHIC_DATA]" at bounding box center [114, 342] width 53 height 12
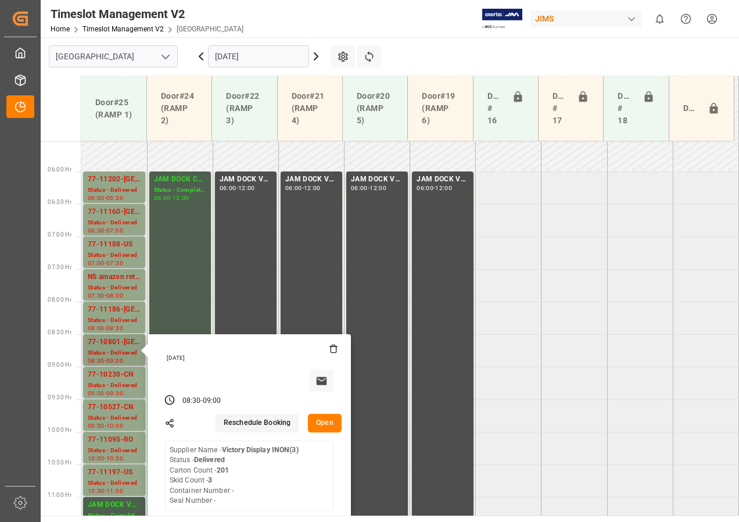
scroll to position [418, 0]
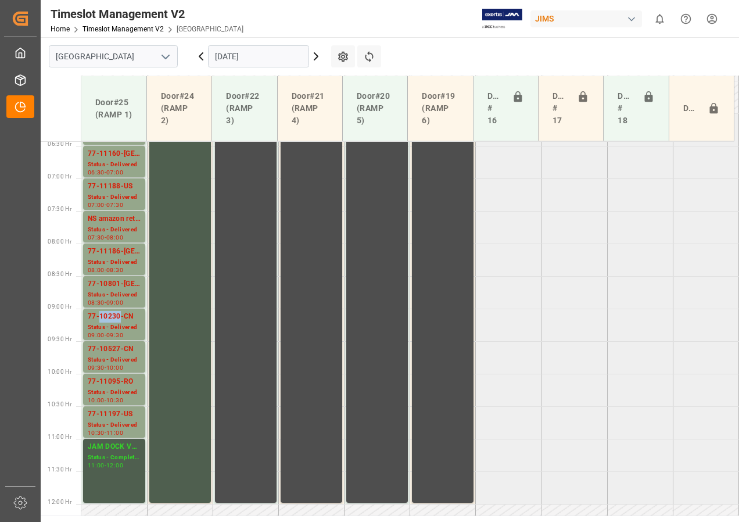
click at [116, 321] on div "77-10230-CN" at bounding box center [114, 317] width 53 height 12
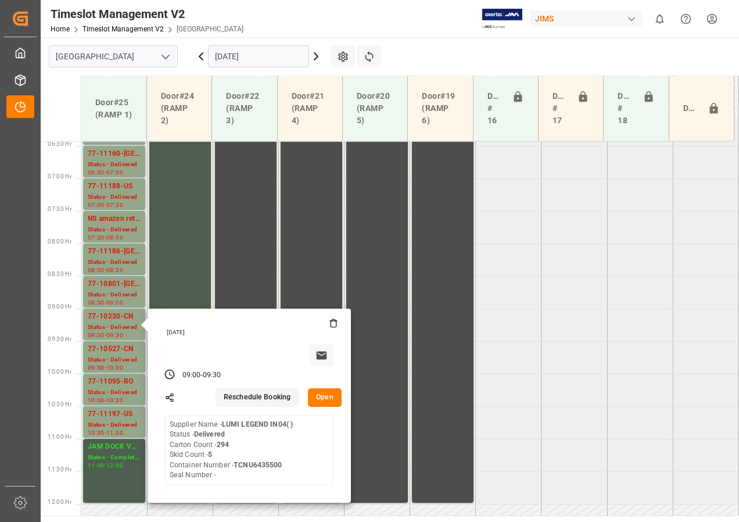
click at [327, 395] on button "Open" at bounding box center [325, 397] width 34 height 19
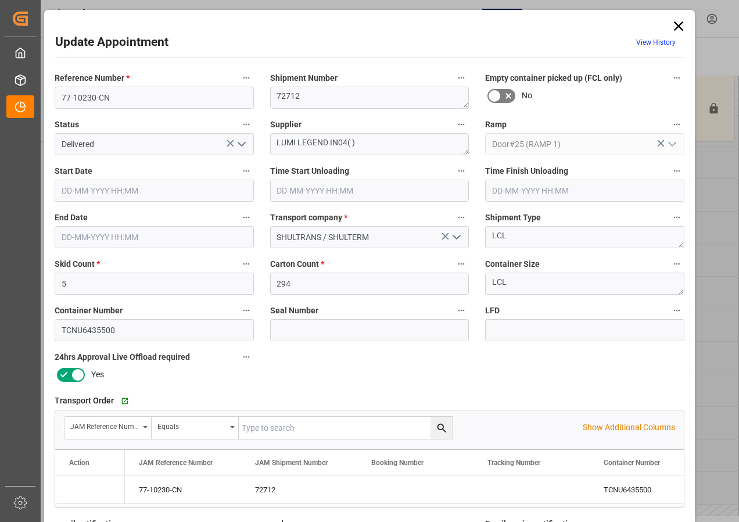
type input "01-10-2025 09:00"
type input "01-10-2025 10:15"
type input "01-10-2025 09:30"
type input "30-09-2025 13:56"
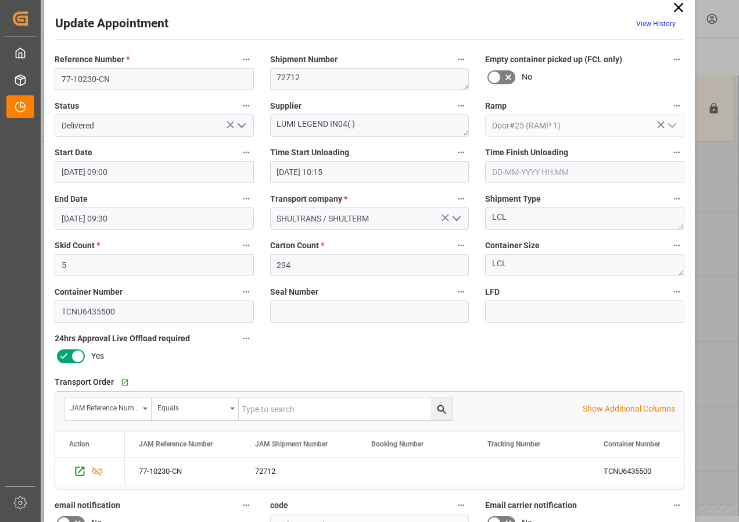
scroll to position [0, 0]
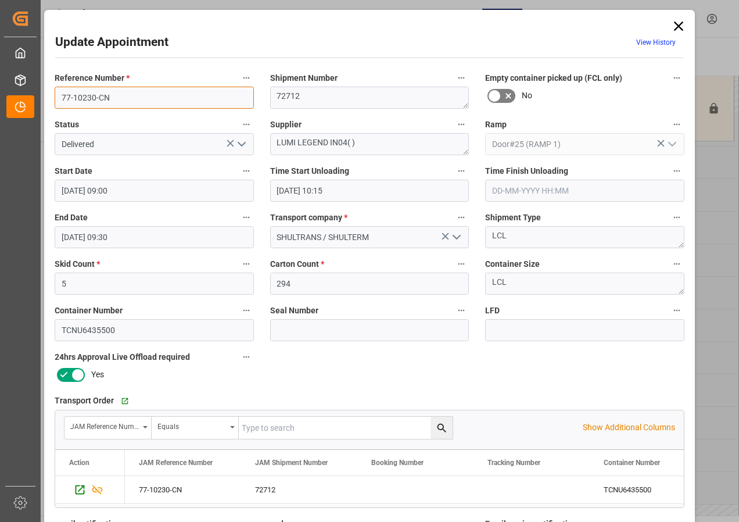
drag, startPoint x: 59, startPoint y: 96, endPoint x: 117, endPoint y: 97, distance: 58.7
click at [117, 97] on input "77-10230-CN" at bounding box center [154, 98] width 199 height 22
type input "77-10813-CN"
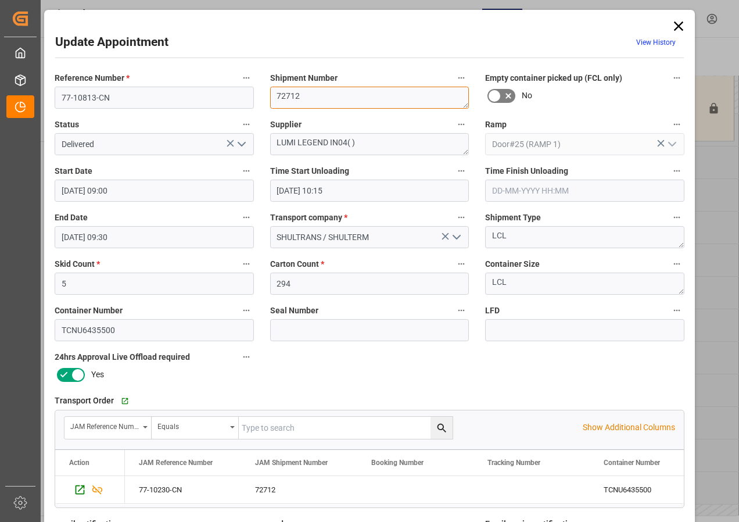
drag, startPoint x: 276, startPoint y: 94, endPoint x: 303, endPoint y: 94, distance: 26.7
click at [303, 94] on textarea "72712" at bounding box center [369, 98] width 199 height 22
type textarea "72820"
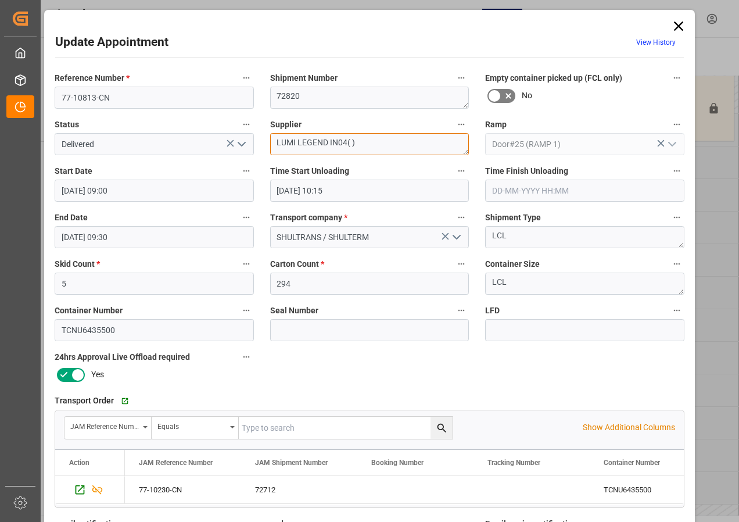
click at [348, 144] on textarea "LUMI LEGEND IN04( )" at bounding box center [369, 144] width 199 height 22
click at [345, 144] on textarea "LUMI LEGEND IN04(4 )" at bounding box center [369, 144] width 199 height 22
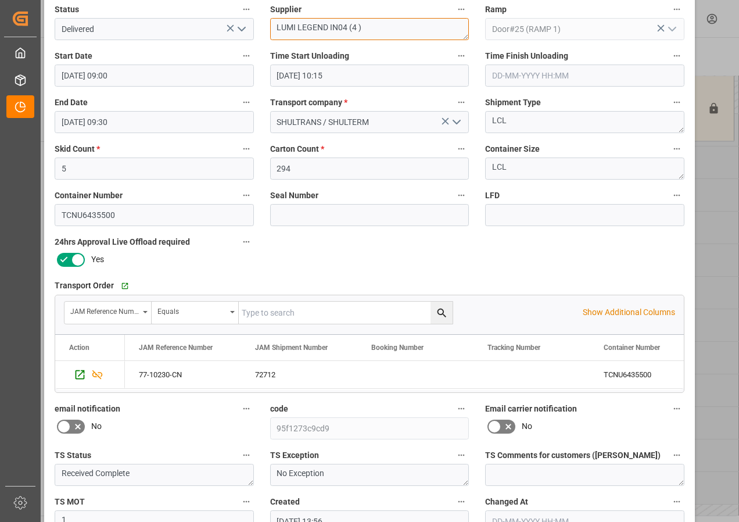
scroll to position [116, 0]
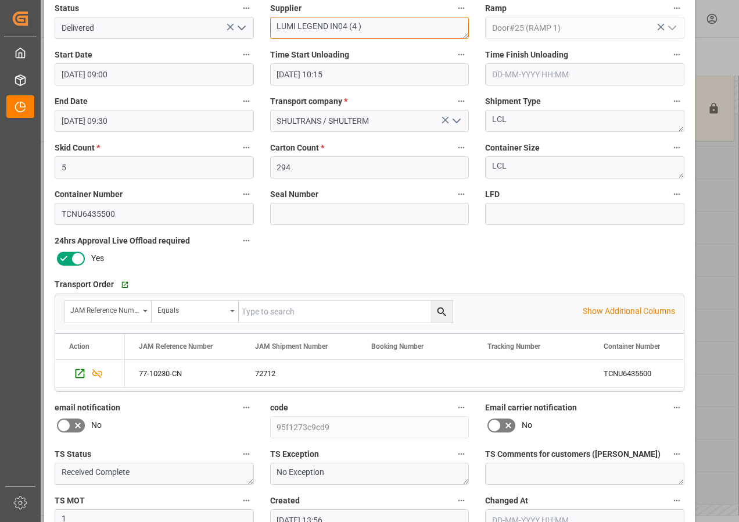
type textarea "LUMI LEGEND IN04 (4 )"
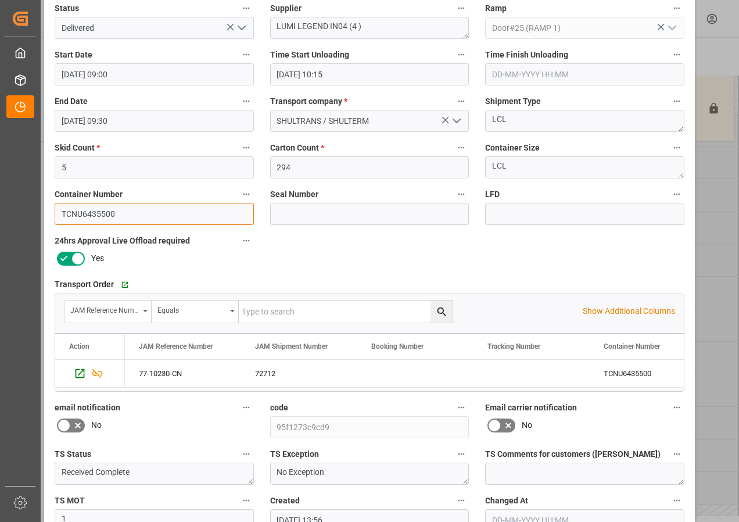
drag, startPoint x: 114, startPoint y: 224, endPoint x: 125, endPoint y: 212, distance: 16.5
click at [114, 223] on input "TCNU6435500" at bounding box center [154, 214] width 199 height 22
drag, startPoint x: 125, startPoint y: 210, endPoint x: 22, endPoint y: 208, distance: 102.9
click at [23, 209] on body "Created by potrace 1.15, written by Peter Selinger 2001-2017 Created by potrace…" at bounding box center [369, 261] width 739 height 522
click at [96, 373] on icon "Press SPACE to select this row." at bounding box center [97, 373] width 12 height 12
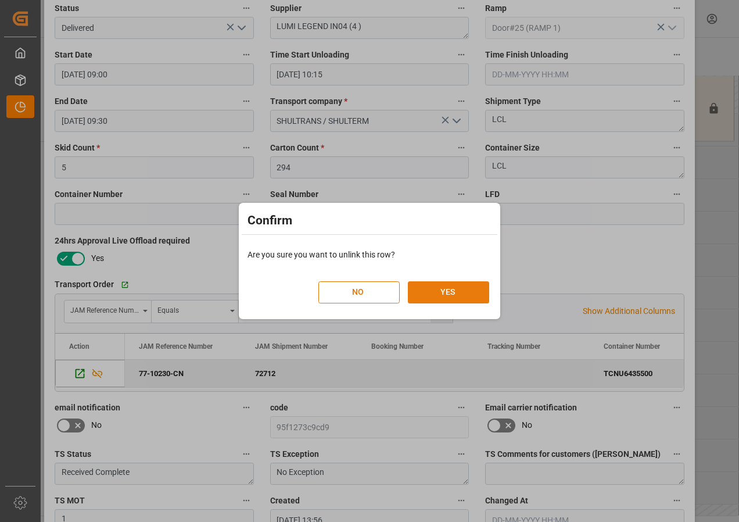
click at [428, 286] on button "YES" at bounding box center [448, 292] width 81 height 22
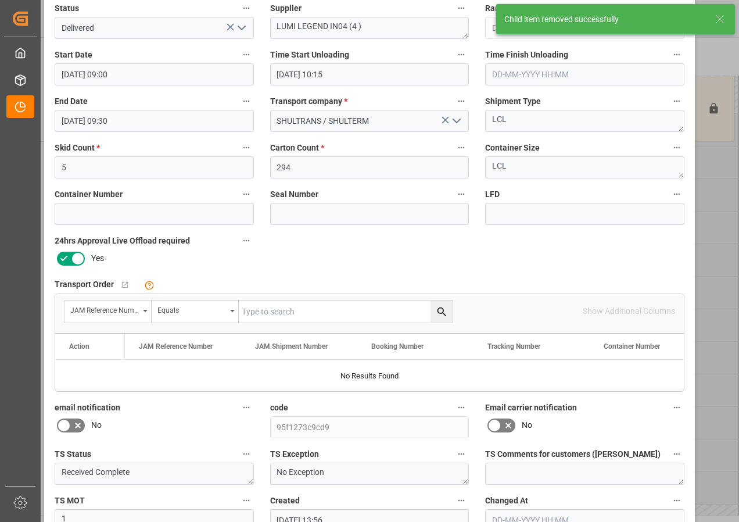
click at [277, 313] on input "text" at bounding box center [346, 311] width 214 height 22
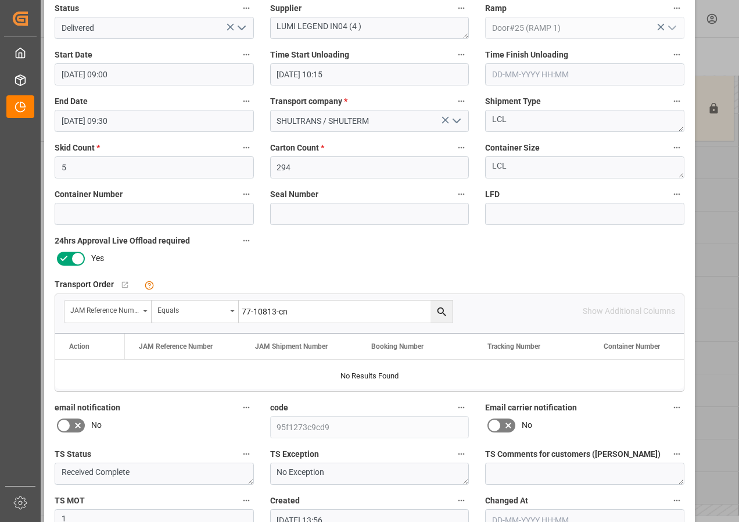
type input "77-10813-cn"
click at [438, 311] on icon "search button" at bounding box center [442, 312] width 12 height 12
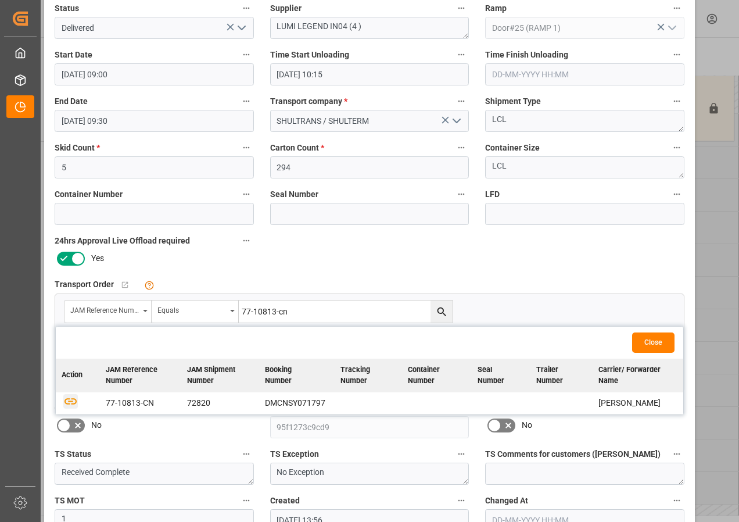
click at [71, 399] on icon "button" at bounding box center [71, 401] width 12 height 6
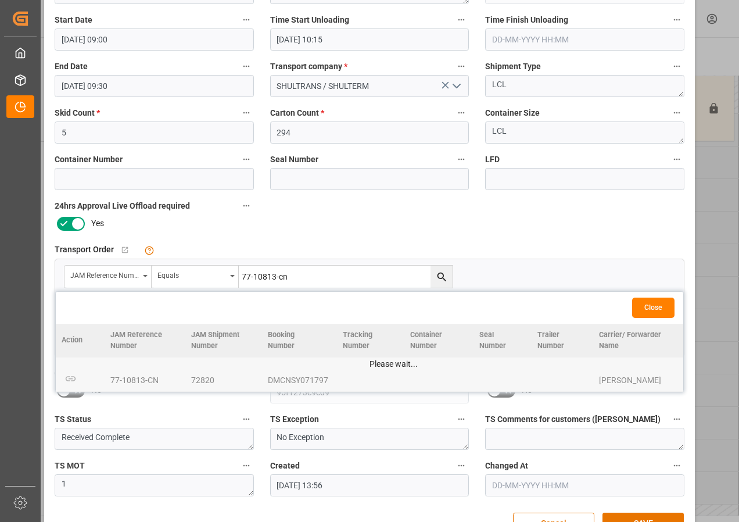
scroll to position [185, 0]
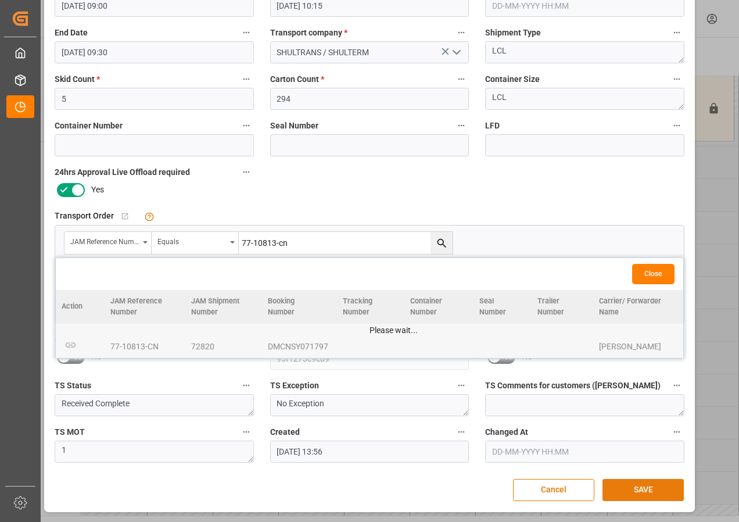
click at [647, 493] on button "SAVE" at bounding box center [643, 490] width 81 height 22
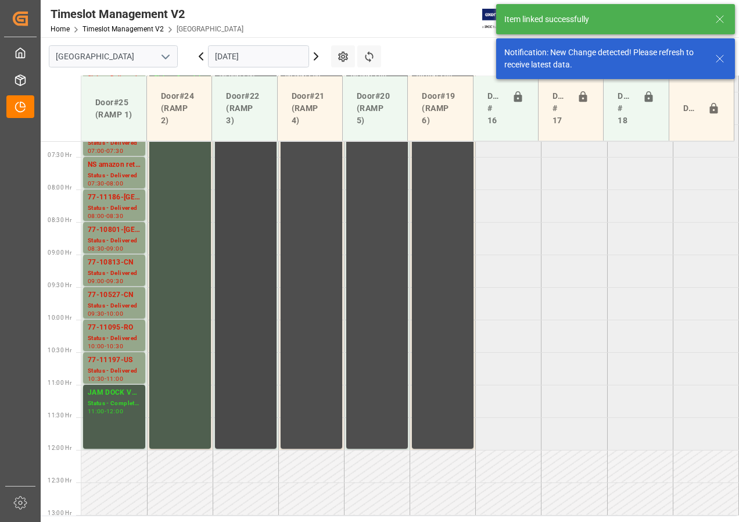
scroll to position [356, 0]
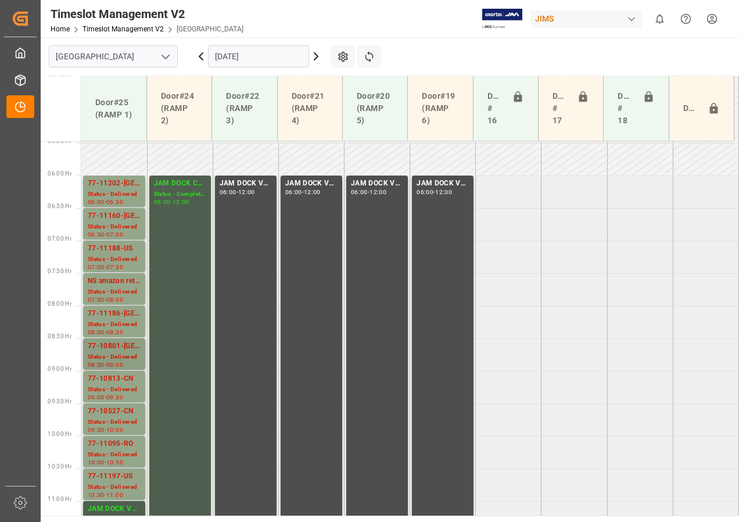
click at [116, 353] on div "Status - Delivered" at bounding box center [114, 357] width 53 height 10
click at [116, 384] on div "77-10813-CN" at bounding box center [114, 379] width 53 height 12
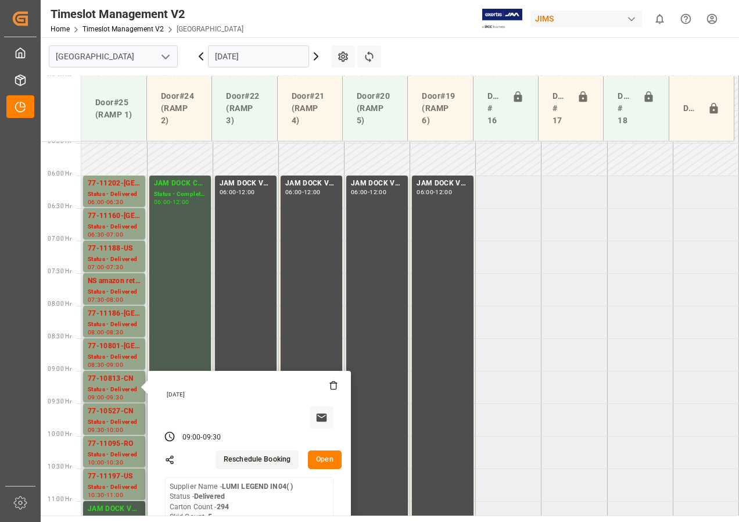
click at [332, 459] on button "Open" at bounding box center [325, 459] width 34 height 19
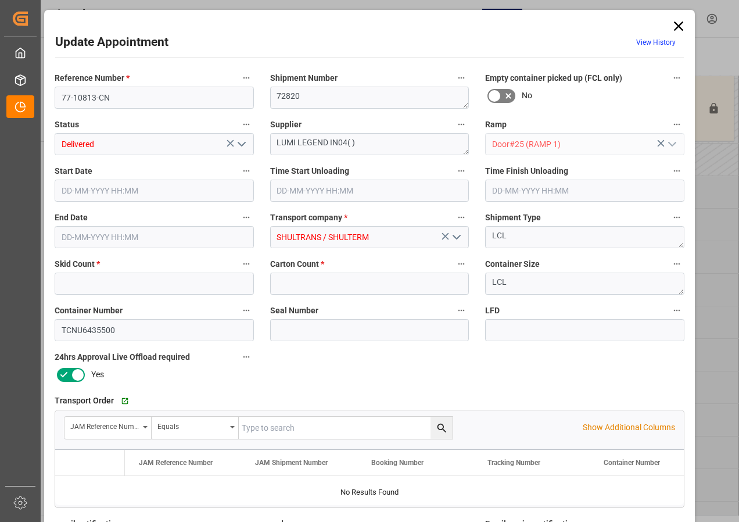
type input "5"
type input "294"
type input "01-10-2025 09:00"
type input "01-10-2025 10:15"
type input "01-10-2025 09:30"
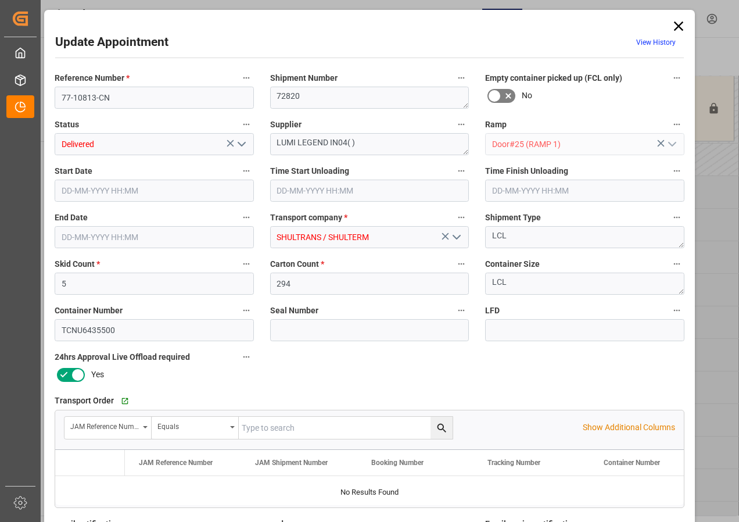
type input "30-09-2025 13:56"
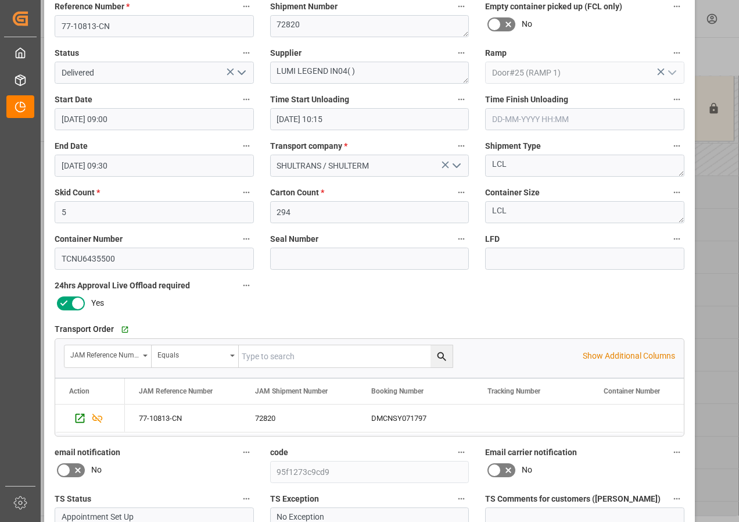
scroll to position [185, 0]
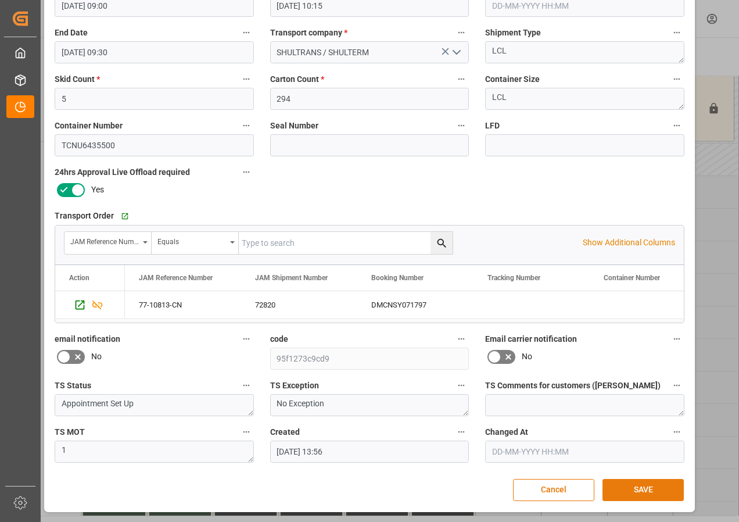
click at [628, 486] on button "SAVE" at bounding box center [643, 490] width 81 height 22
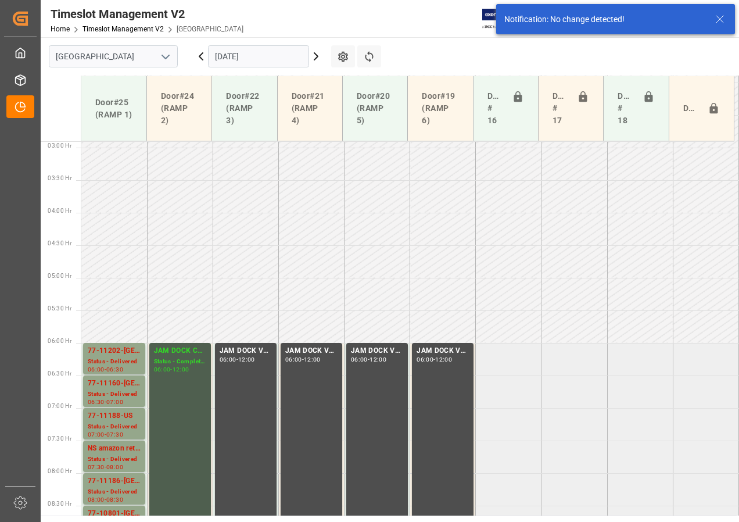
scroll to position [305, 0]
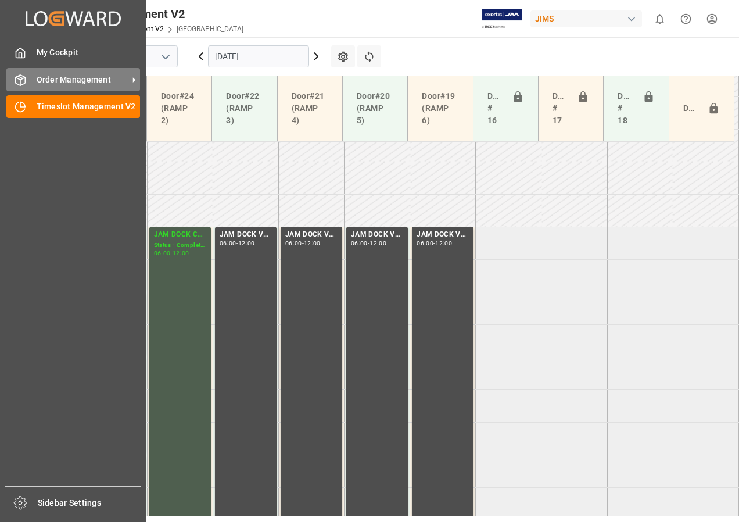
click at [56, 76] on span "Order Management" at bounding box center [83, 80] width 92 height 12
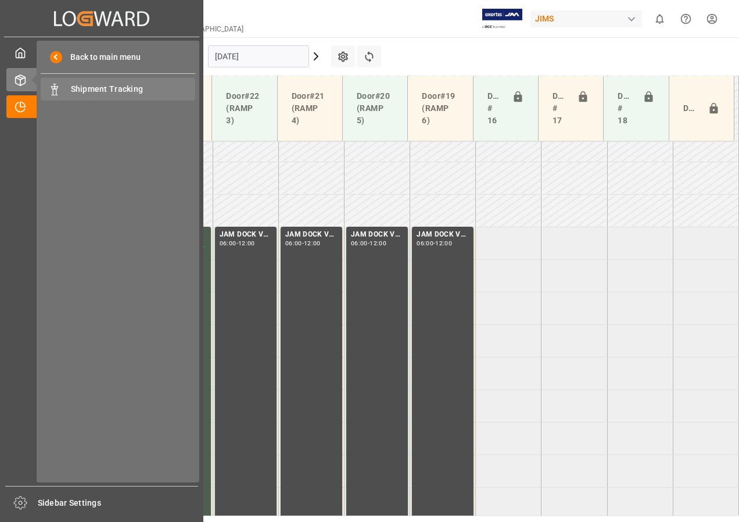
click at [111, 85] on span "Shipment Tracking" at bounding box center [133, 89] width 125 height 12
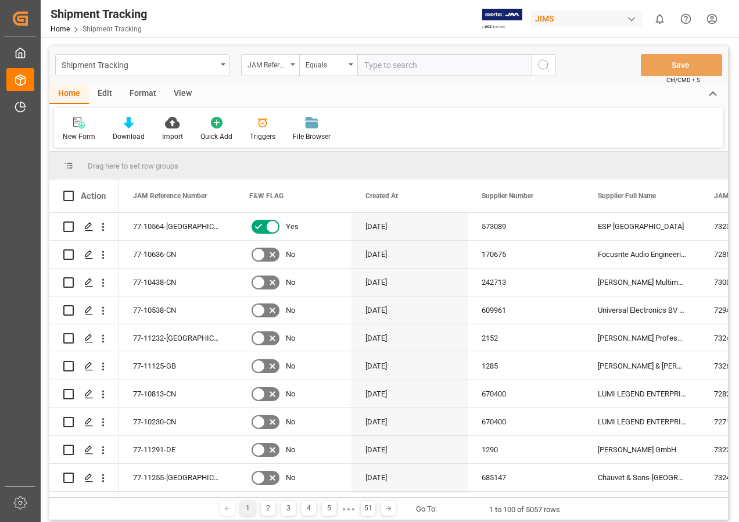
click at [184, 95] on div "View" at bounding box center [182, 94] width 35 height 20
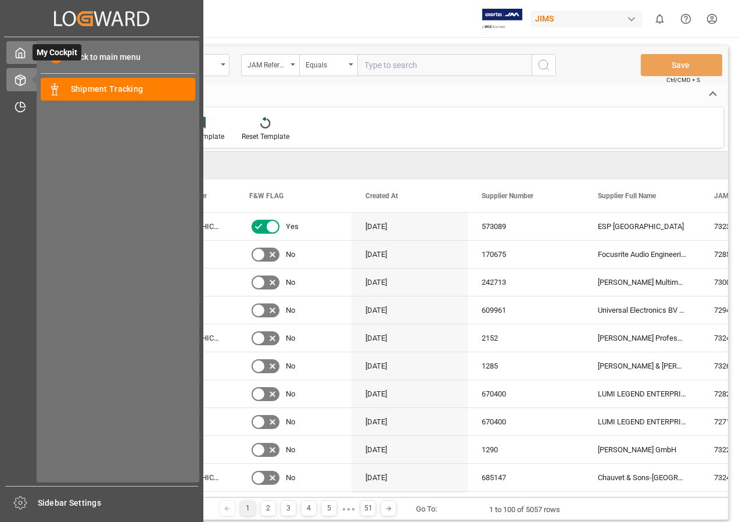
click at [31, 49] on div "My Cockpit My Cockpit" at bounding box center [101, 52] width 191 height 23
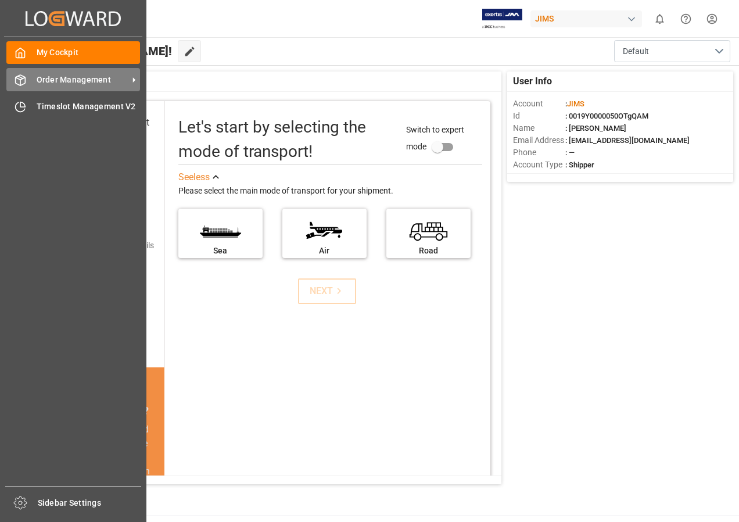
click at [67, 80] on span "Order Management" at bounding box center [83, 80] width 92 height 12
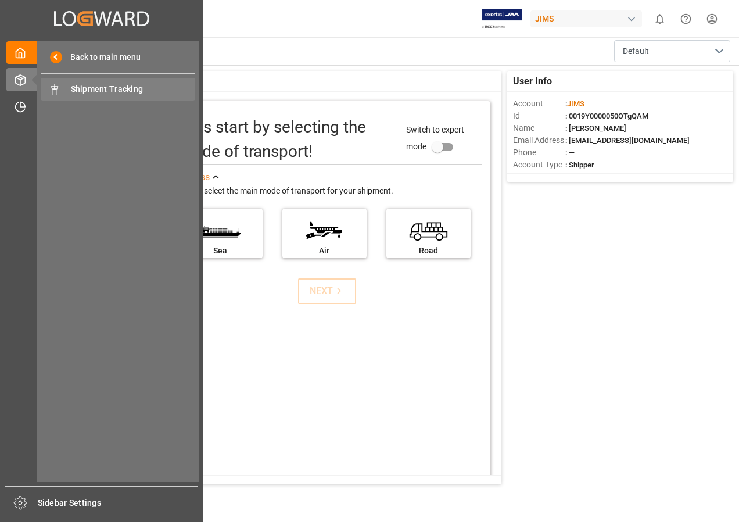
click at [78, 92] on span "Shipment Tracking" at bounding box center [133, 89] width 125 height 12
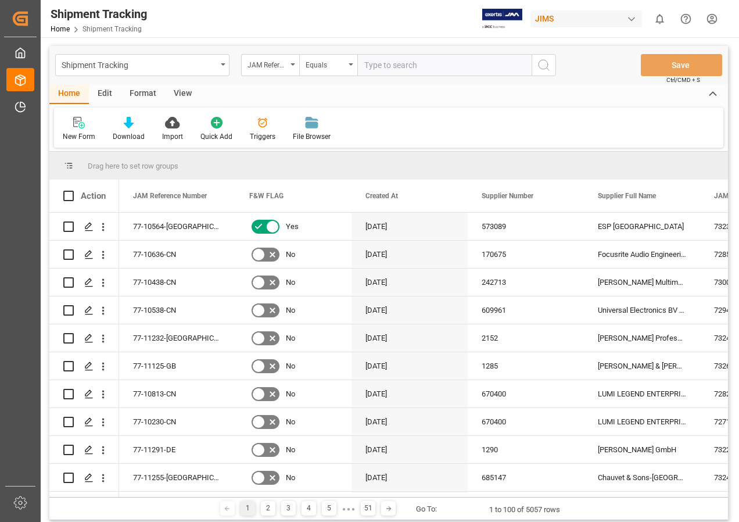
click at [182, 92] on div "View" at bounding box center [182, 94] width 35 height 20
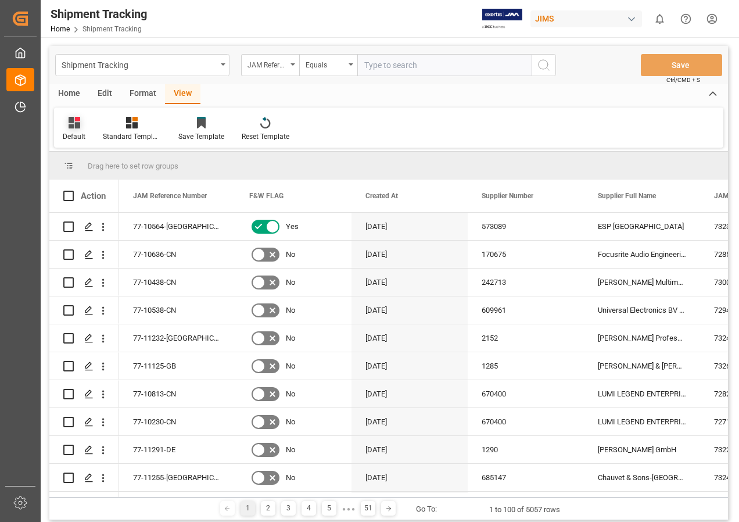
click at [73, 123] on icon at bounding box center [75, 123] width 12 height 12
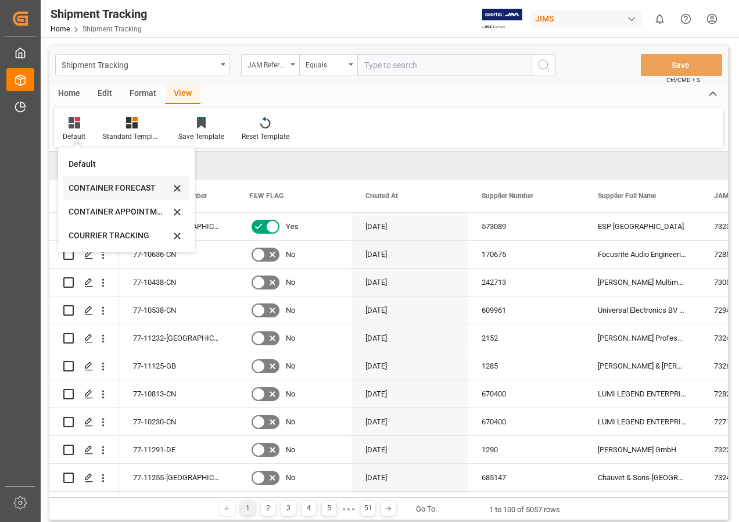
click at [90, 184] on div "CONTAINER FORECAST" at bounding box center [120, 188] width 102 height 12
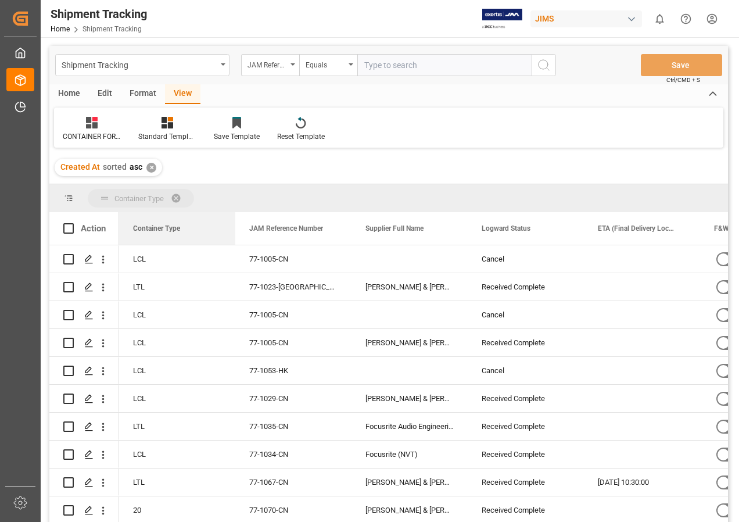
drag, startPoint x: 502, startPoint y: 230, endPoint x: 207, endPoint y: 192, distance: 297.0
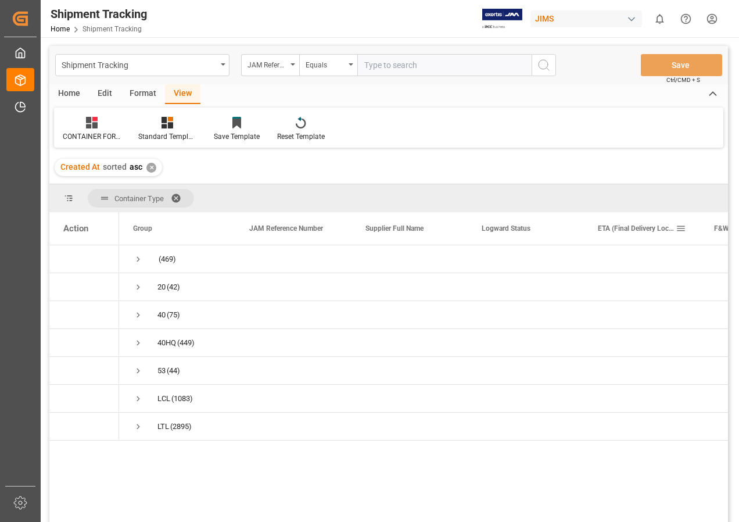
click at [682, 229] on span at bounding box center [681, 228] width 10 height 10
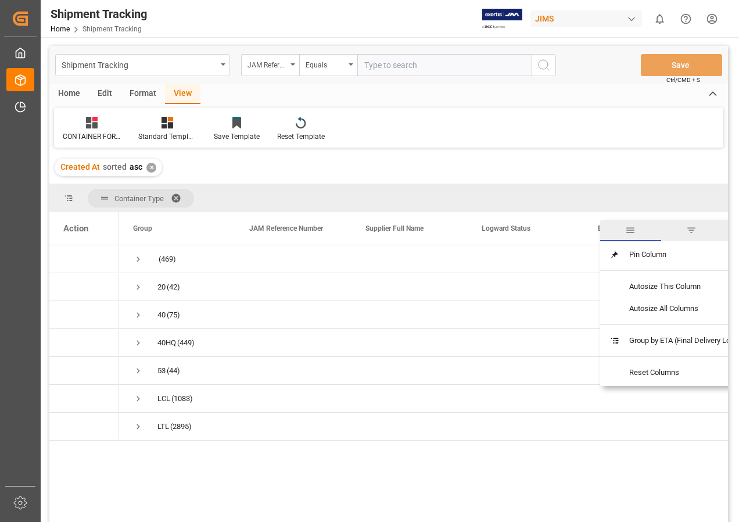
click at [694, 228] on span "filter" at bounding box center [691, 230] width 10 height 10
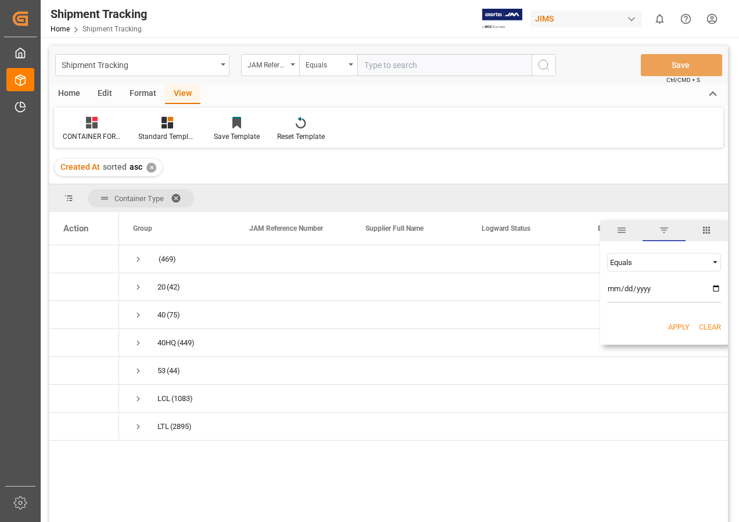
click at [714, 260] on span "Filtering operator" at bounding box center [715, 262] width 10 height 10
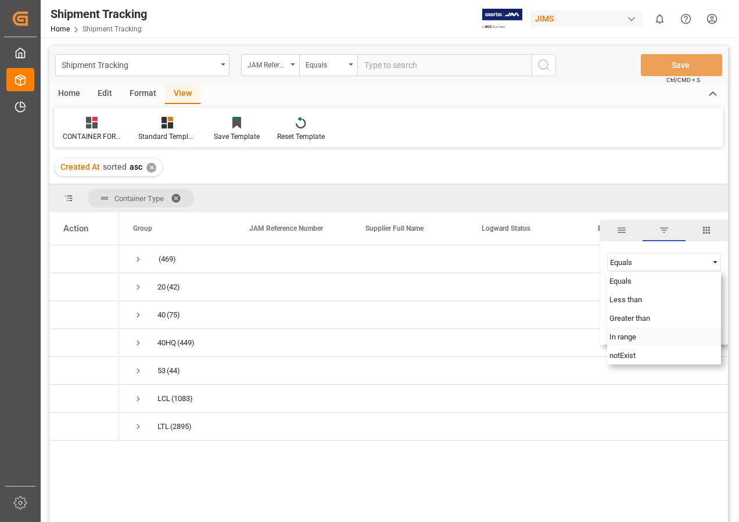
click at [632, 336] on span "In range" at bounding box center [623, 336] width 27 height 9
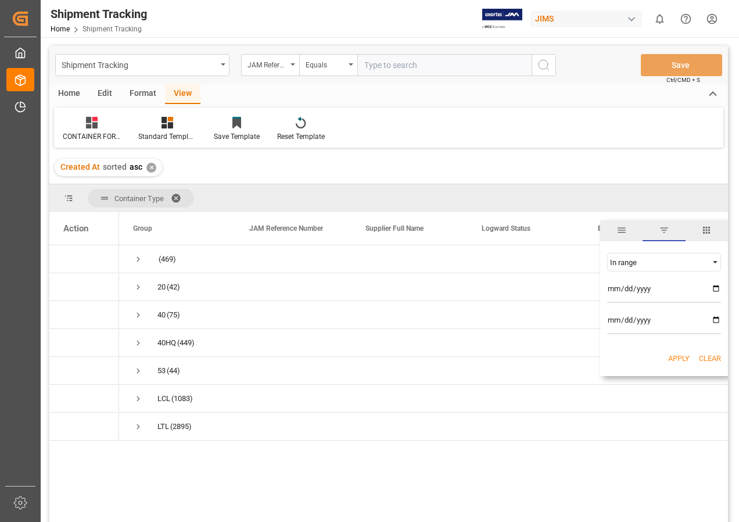
click at [714, 287] on input "date" at bounding box center [664, 291] width 114 height 23
type input "2025-10-01"
click at [715, 318] on input "date" at bounding box center [664, 322] width 114 height 23
type input "2025-10-31"
click at [677, 356] on button "Apply" at bounding box center [679, 359] width 22 height 12
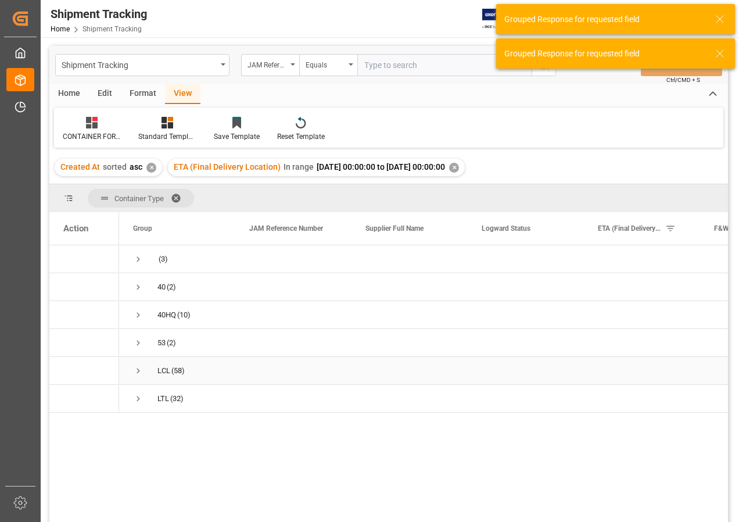
click at [137, 370] on span "Press SPACE to select this row." at bounding box center [138, 371] width 10 height 10
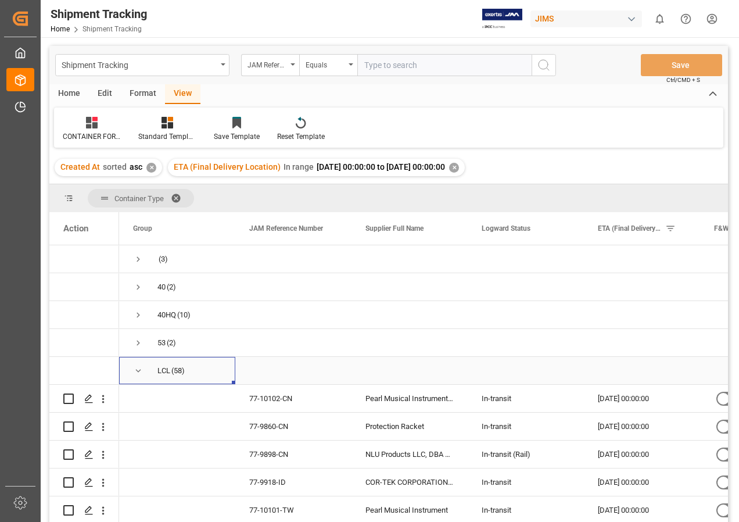
click at [137, 371] on span "Press SPACE to select this row." at bounding box center [138, 371] width 10 height 10
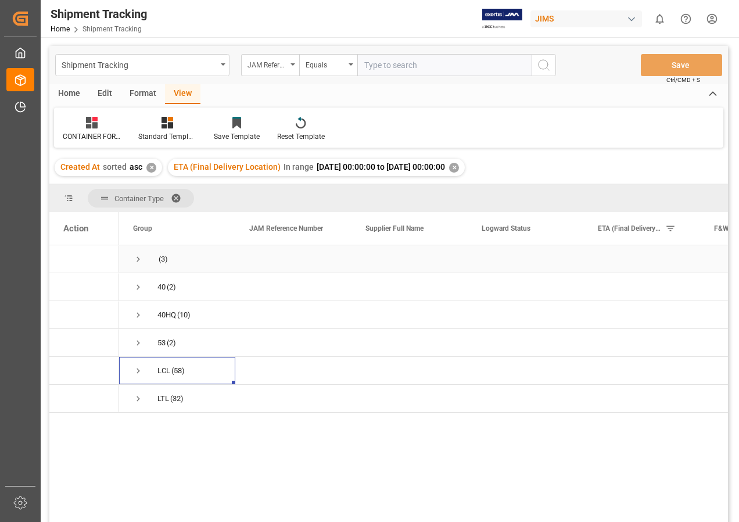
click at [137, 259] on span "Press SPACE to select this row." at bounding box center [138, 259] width 10 height 10
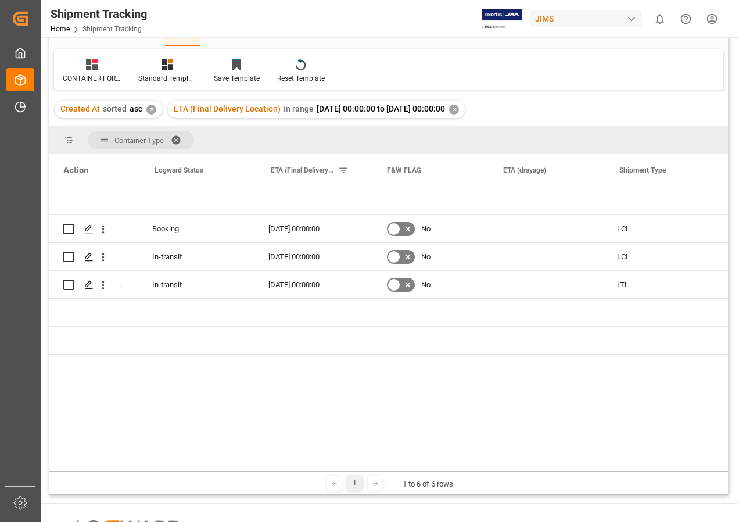
scroll to position [0, 327]
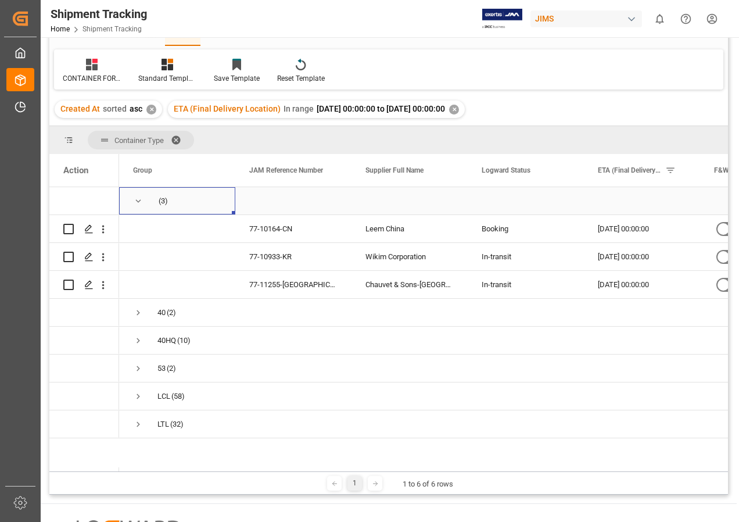
click at [137, 201] on span "Press SPACE to select this row." at bounding box center [138, 201] width 10 height 10
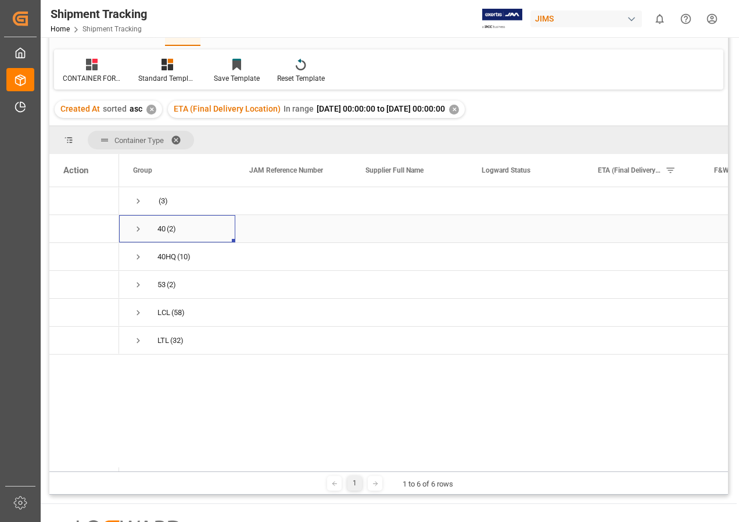
click at [138, 228] on span "Press SPACE to select this row." at bounding box center [138, 229] width 10 height 10
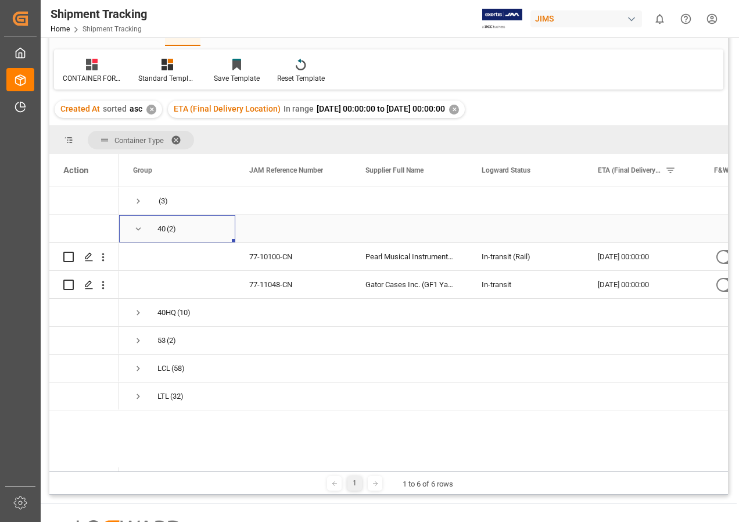
click at [141, 230] on span "Press SPACE to select this row." at bounding box center [138, 229] width 10 height 10
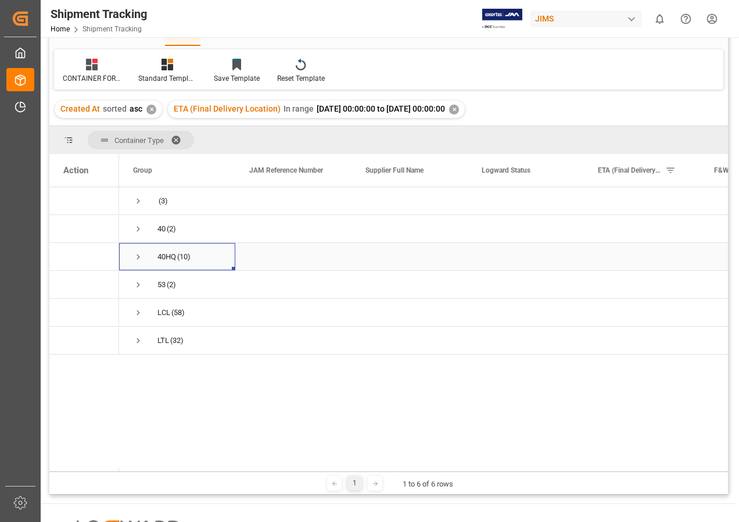
click at [137, 256] on span "Press SPACE to select this row." at bounding box center [138, 257] width 10 height 10
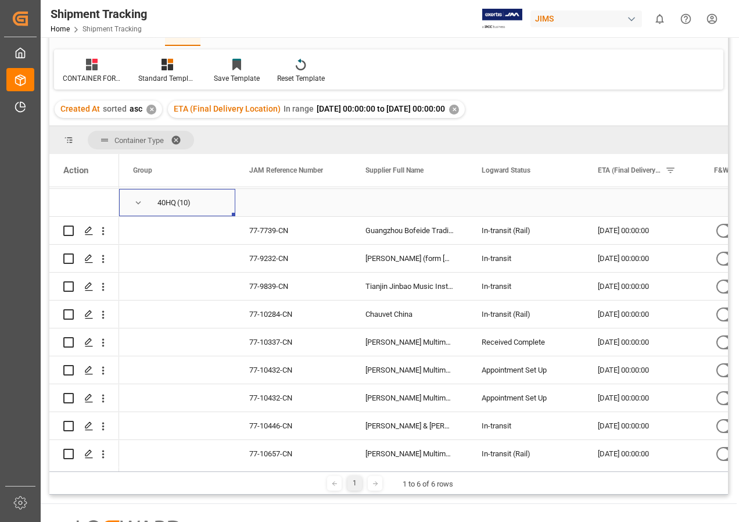
click at [138, 202] on span "Press SPACE to select this row." at bounding box center [138, 203] width 10 height 10
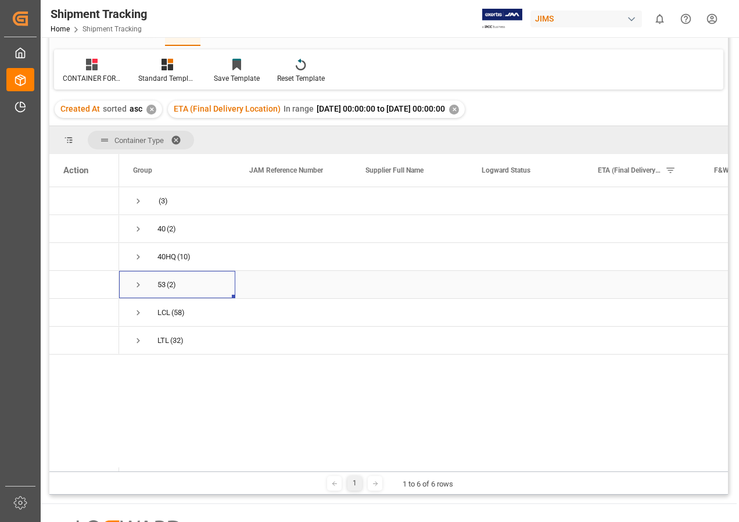
click at [139, 284] on span "Press SPACE to select this row." at bounding box center [138, 285] width 10 height 10
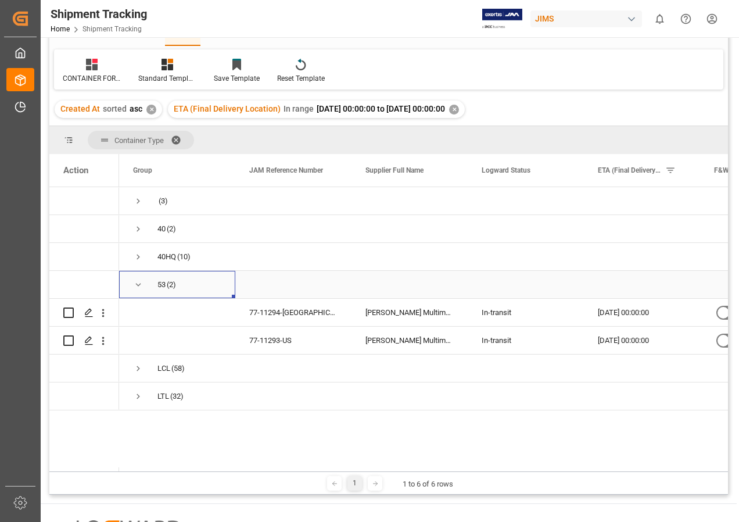
click at [138, 284] on span "Press SPACE to select this row." at bounding box center [138, 285] width 10 height 10
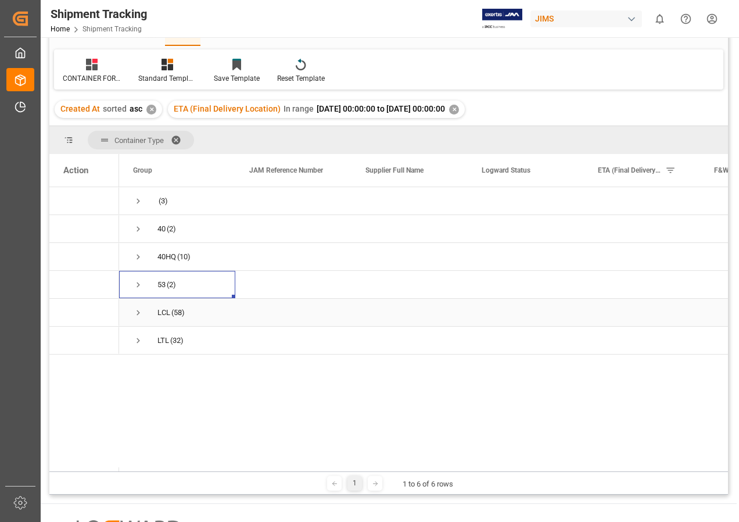
click at [139, 313] on span "Press SPACE to select this row." at bounding box center [138, 312] width 10 height 10
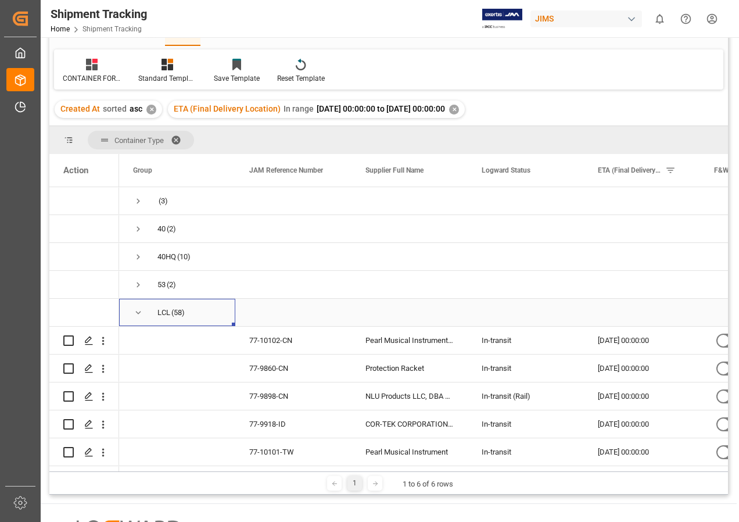
click at [143, 311] on span "Press SPACE to select this row." at bounding box center [138, 312] width 10 height 10
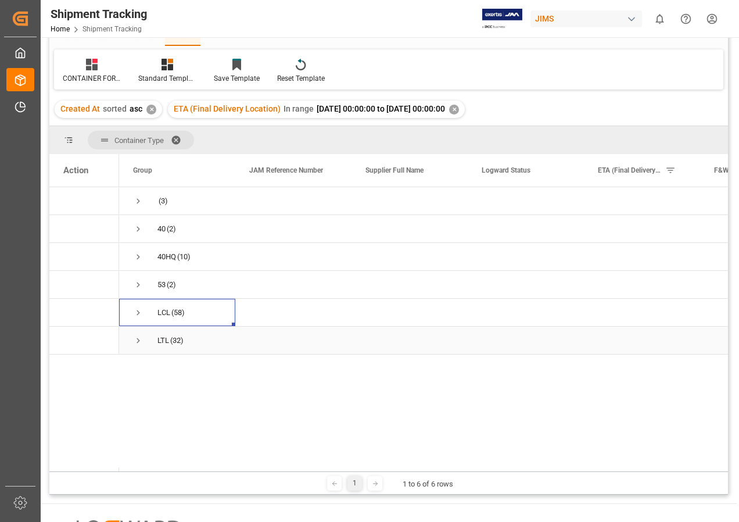
click at [140, 340] on span "Press SPACE to select this row." at bounding box center [138, 340] width 10 height 10
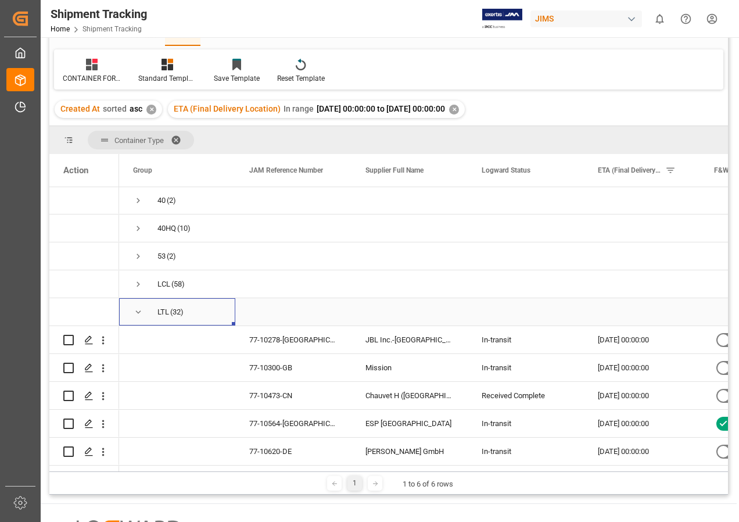
click at [137, 312] on span "Press SPACE to select this row." at bounding box center [138, 312] width 10 height 10
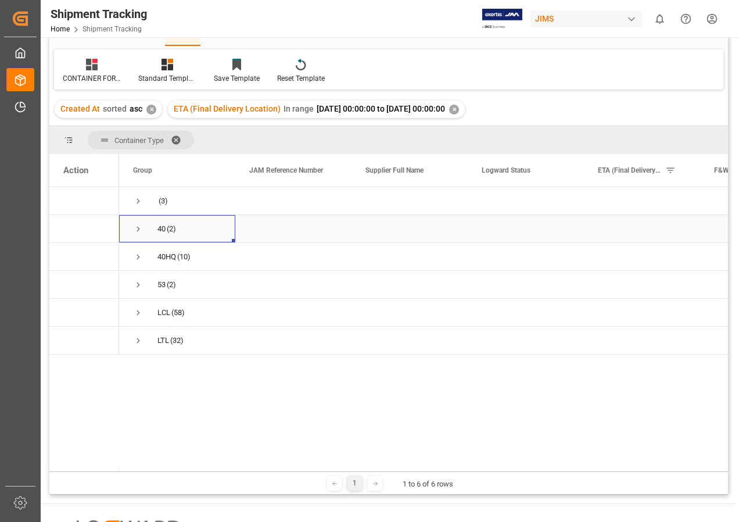
click at [139, 227] on span "Press SPACE to select this row." at bounding box center [138, 229] width 10 height 10
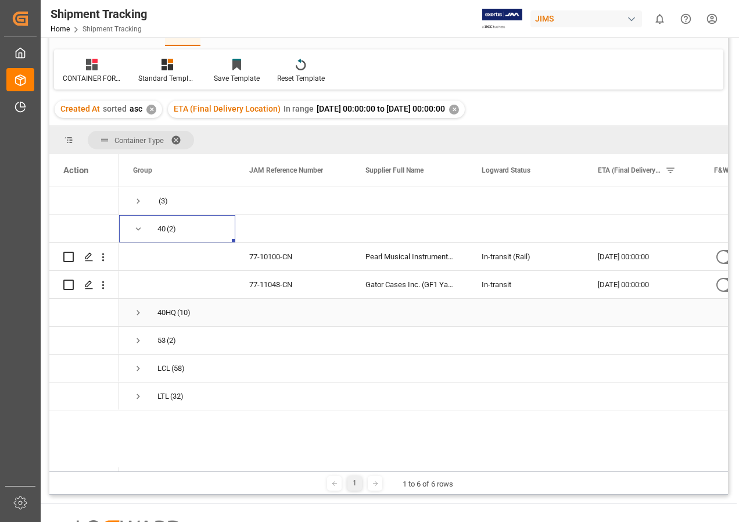
click at [138, 311] on span "Press SPACE to select this row." at bounding box center [138, 312] width 10 height 10
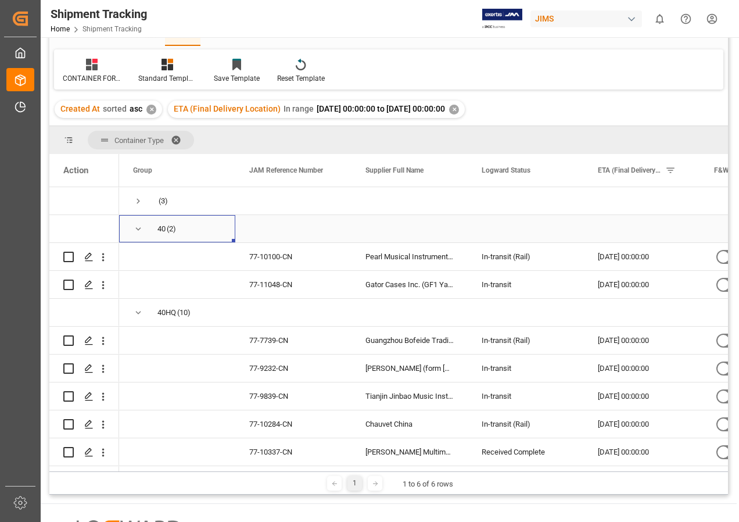
click at [138, 229] on span "Press SPACE to select this row." at bounding box center [138, 229] width 10 height 10
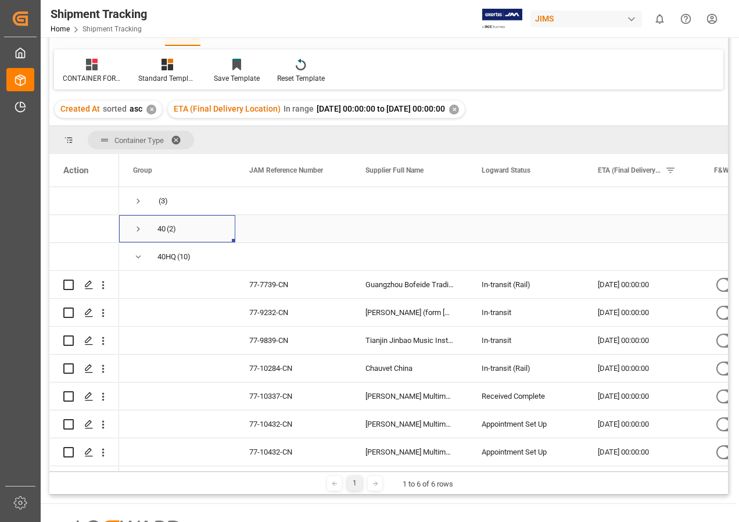
click at [138, 229] on span "Press SPACE to select this row." at bounding box center [138, 229] width 10 height 10
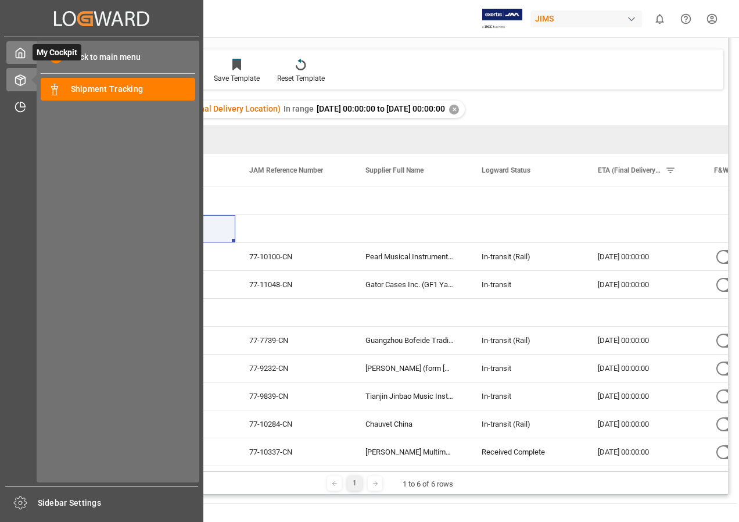
click at [29, 51] on div "My Cockpit My Cockpit" at bounding box center [101, 52] width 191 height 23
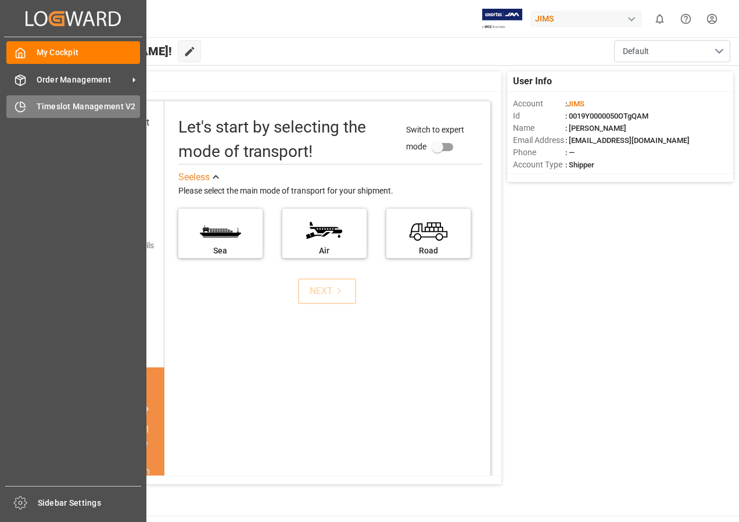
click at [64, 105] on span "Timeslot Management V2" at bounding box center [89, 107] width 104 height 12
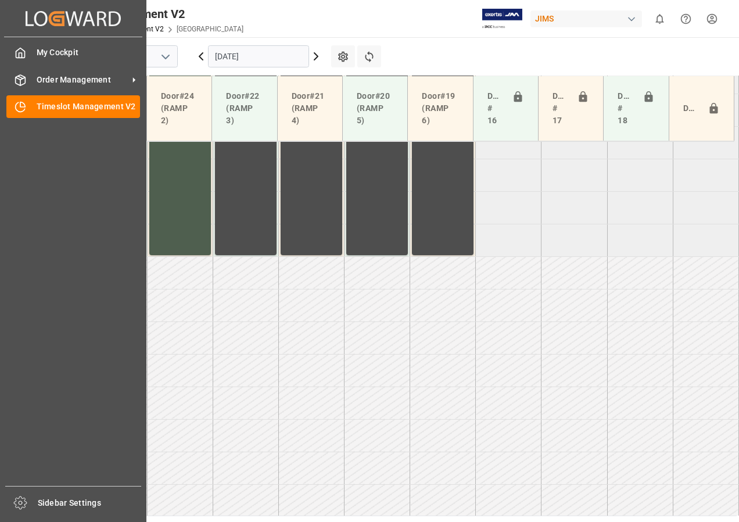
scroll to position [733, 0]
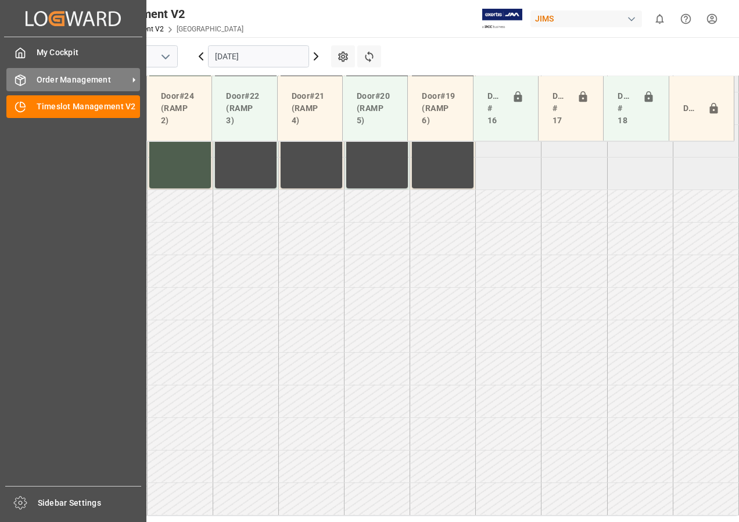
click at [48, 77] on span "Order Management" at bounding box center [83, 80] width 92 height 12
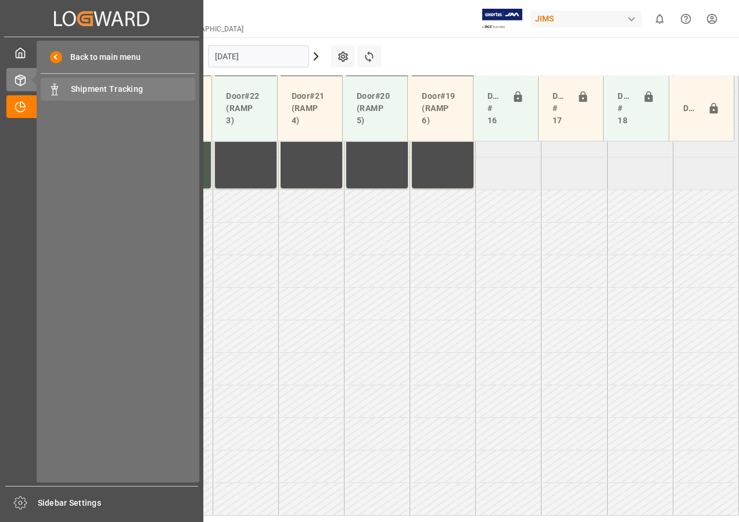
click at [96, 89] on span "Shipment Tracking" at bounding box center [133, 89] width 125 height 12
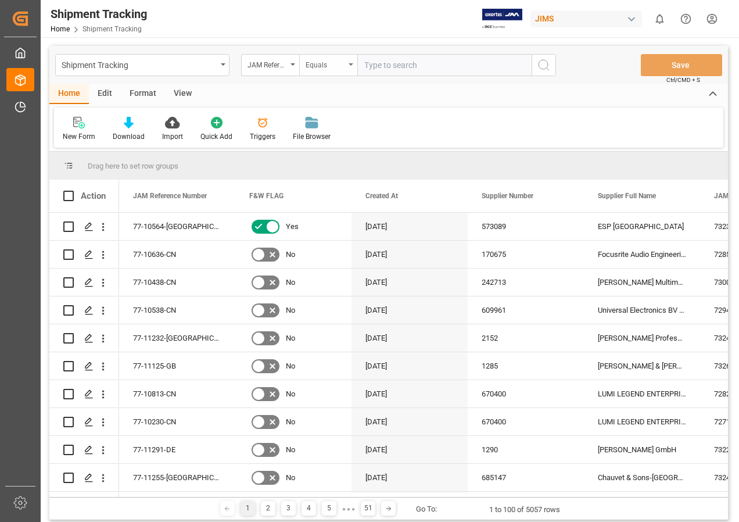
click at [350, 65] on icon "open menu" at bounding box center [351, 64] width 5 height 2
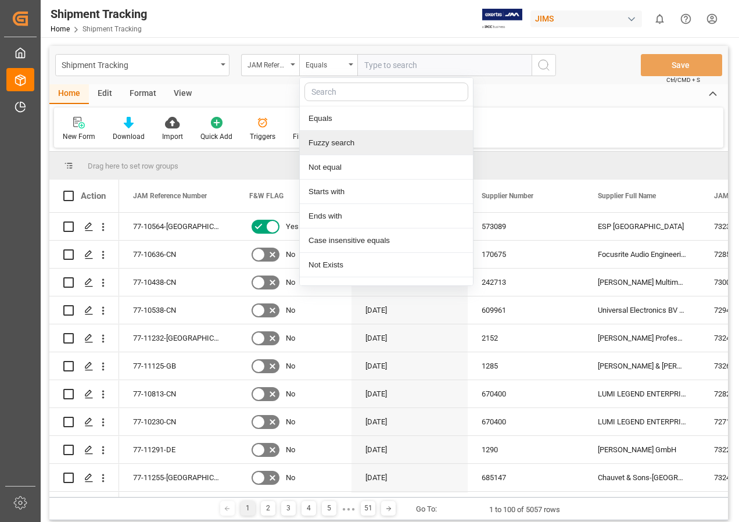
drag, startPoint x: 330, startPoint y: 142, endPoint x: 337, endPoint y: 133, distance: 11.2
click at [331, 140] on div "Fuzzy search" at bounding box center [386, 143] width 173 height 24
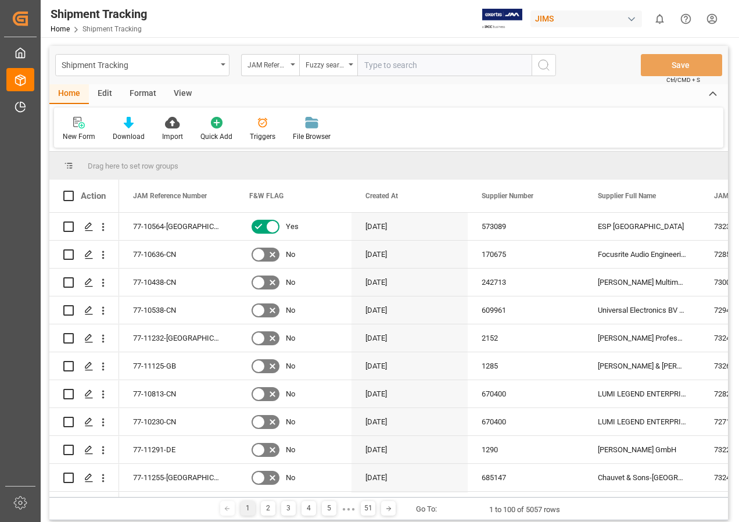
click at [377, 67] on input "text" at bounding box center [444, 65] width 174 height 22
type input "77-11048-cn"
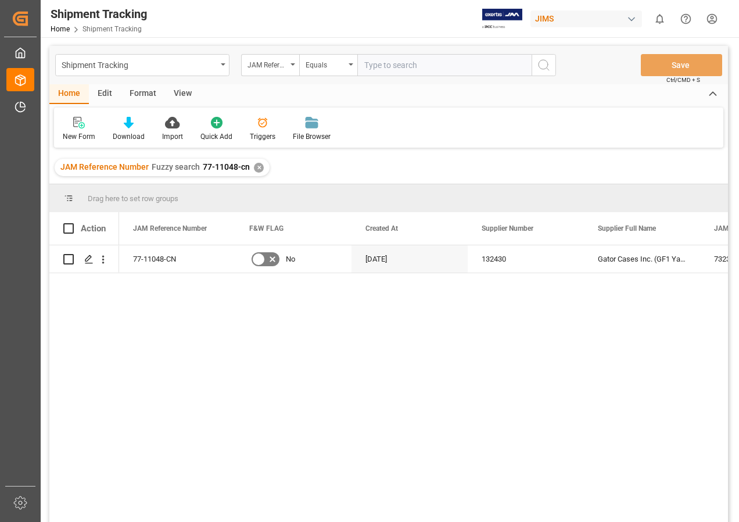
click at [183, 90] on div "View" at bounding box center [182, 94] width 35 height 20
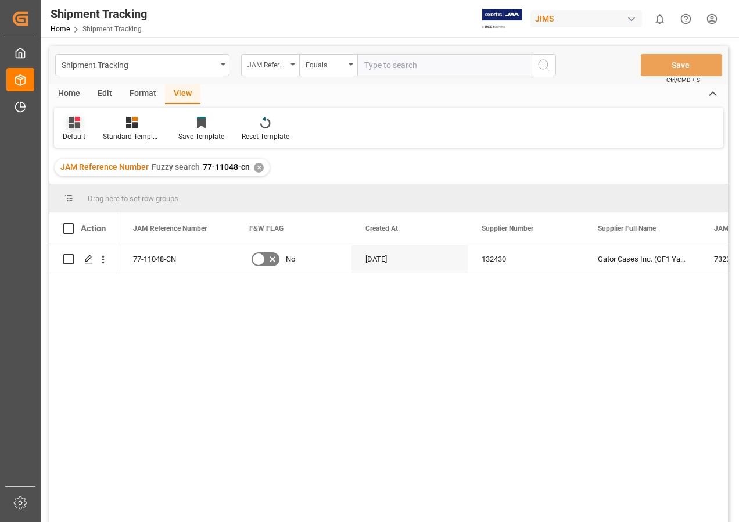
click at [72, 122] on icon at bounding box center [75, 123] width 12 height 12
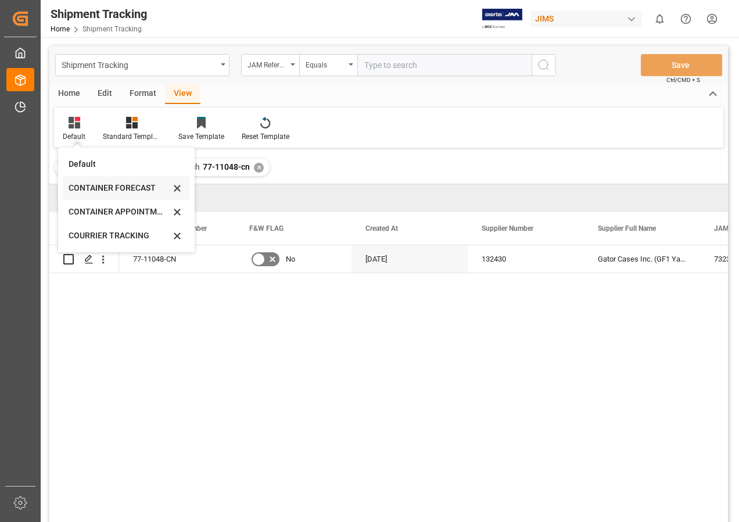
click at [87, 187] on div "CONTAINER FORECAST" at bounding box center [120, 188] width 102 height 12
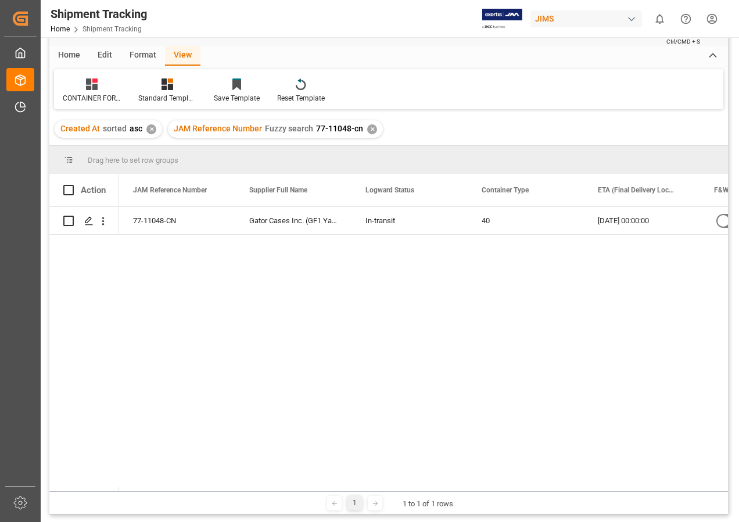
scroll to position [58, 0]
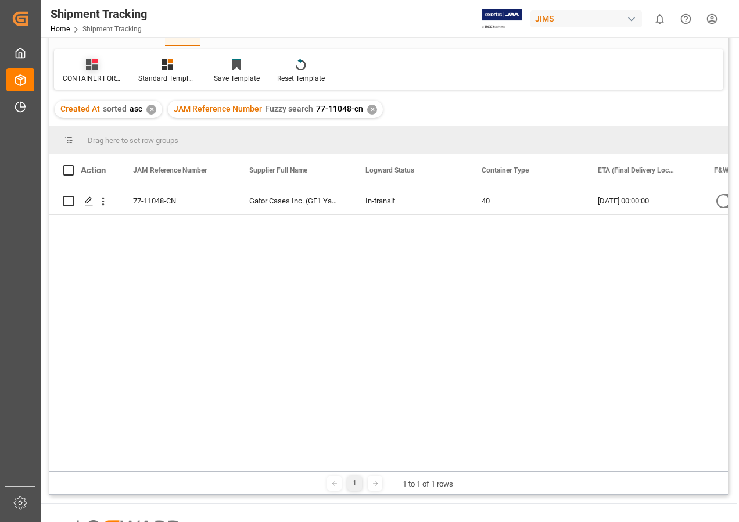
click at [87, 63] on icon at bounding box center [92, 65] width 12 height 12
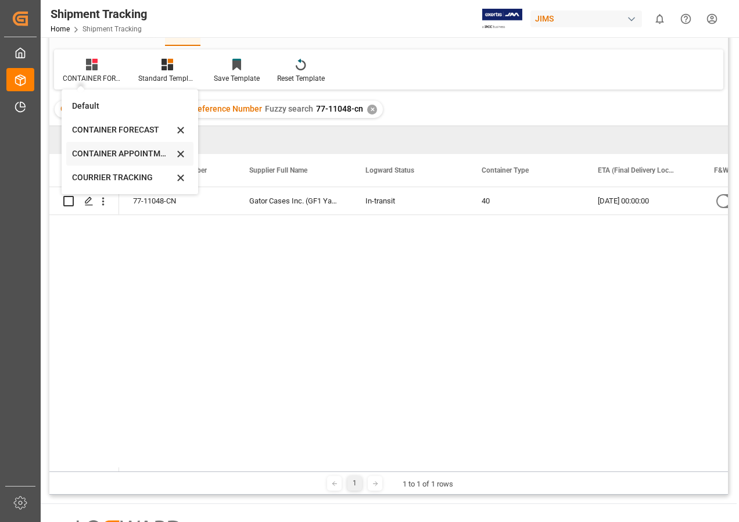
click at [88, 155] on div "CONTAINER APPOINTMENT" at bounding box center [123, 154] width 102 height 12
